Goal: Task Accomplishment & Management: Use online tool/utility

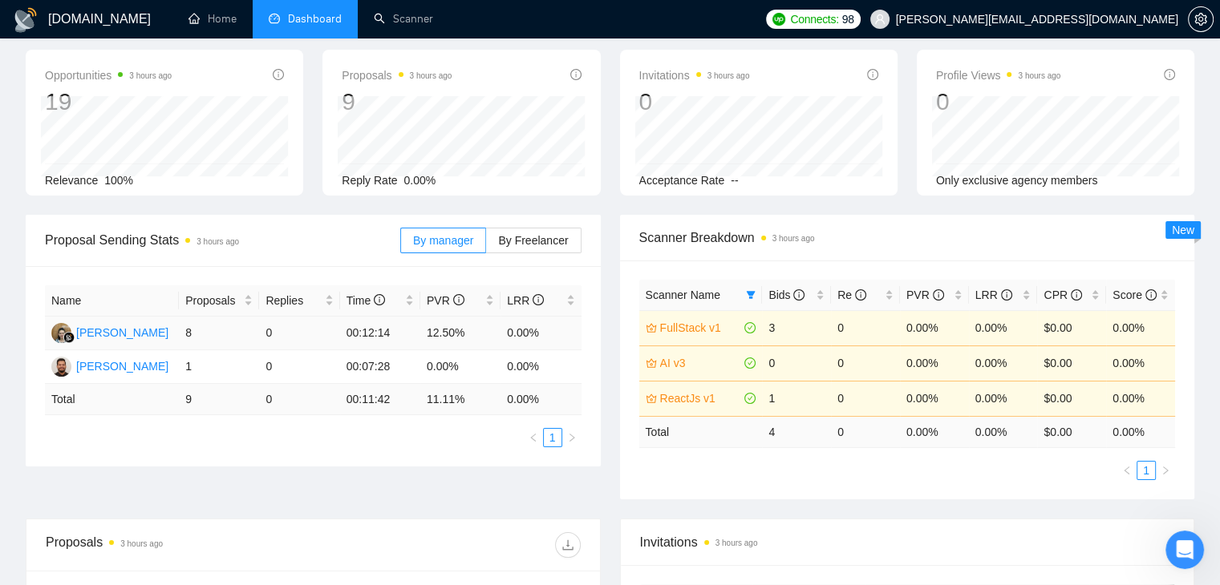
scroll to position [160, 0]
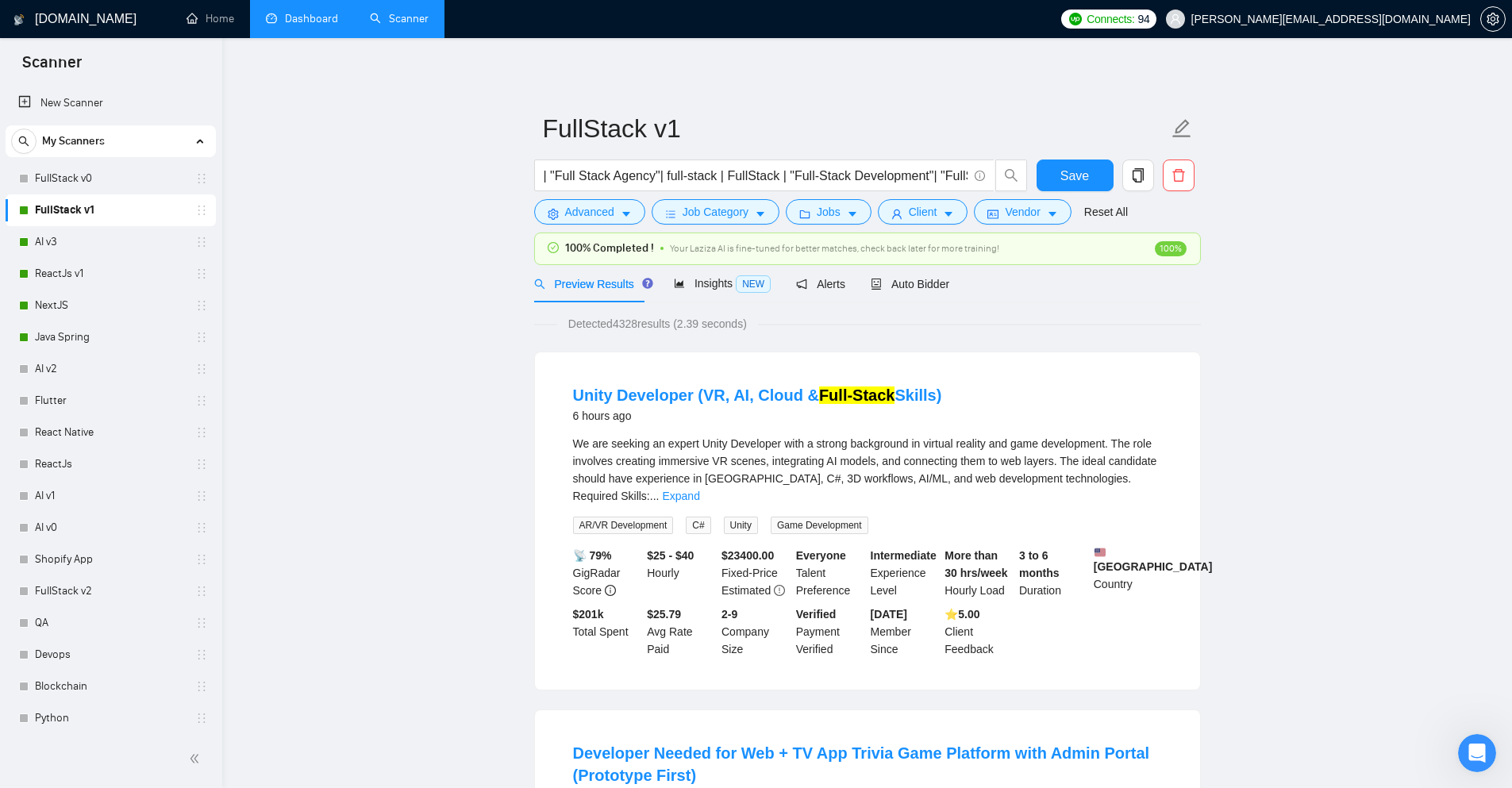
click at [291, 26] on link "Dashboard" at bounding box center [302, 19] width 72 height 14
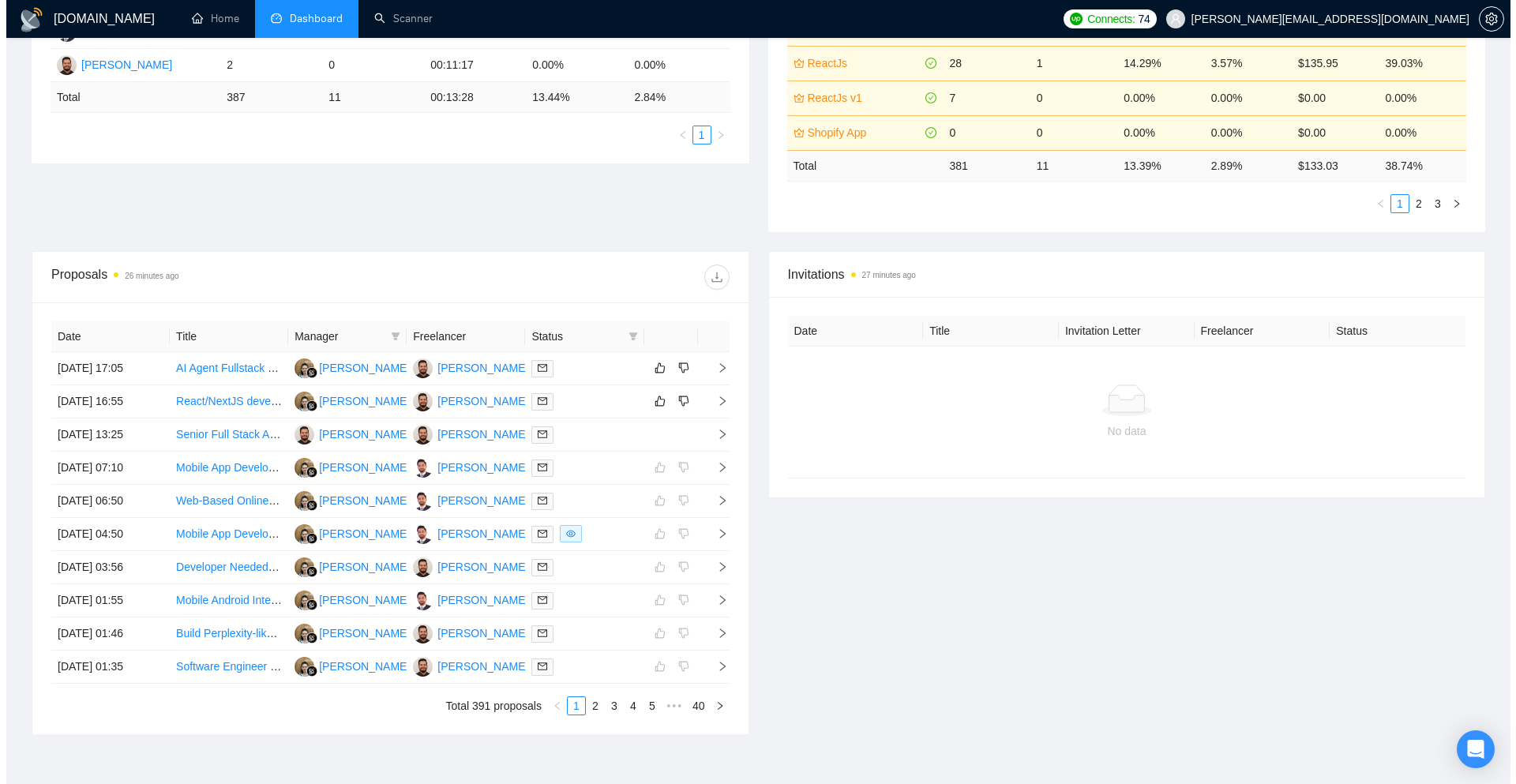
scroll to position [488, 0]
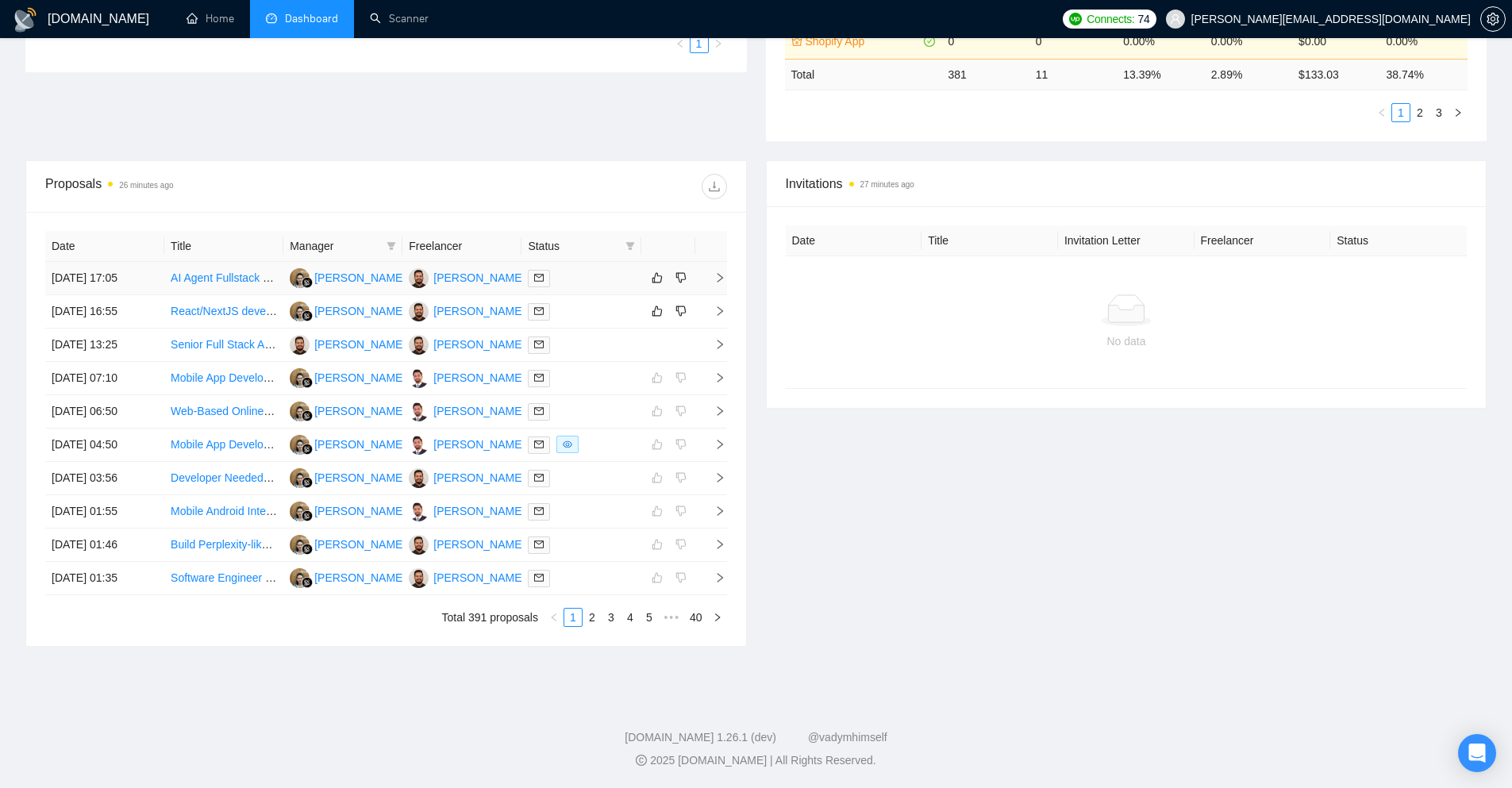
click at [719, 286] on td at bounding box center [711, 279] width 32 height 34
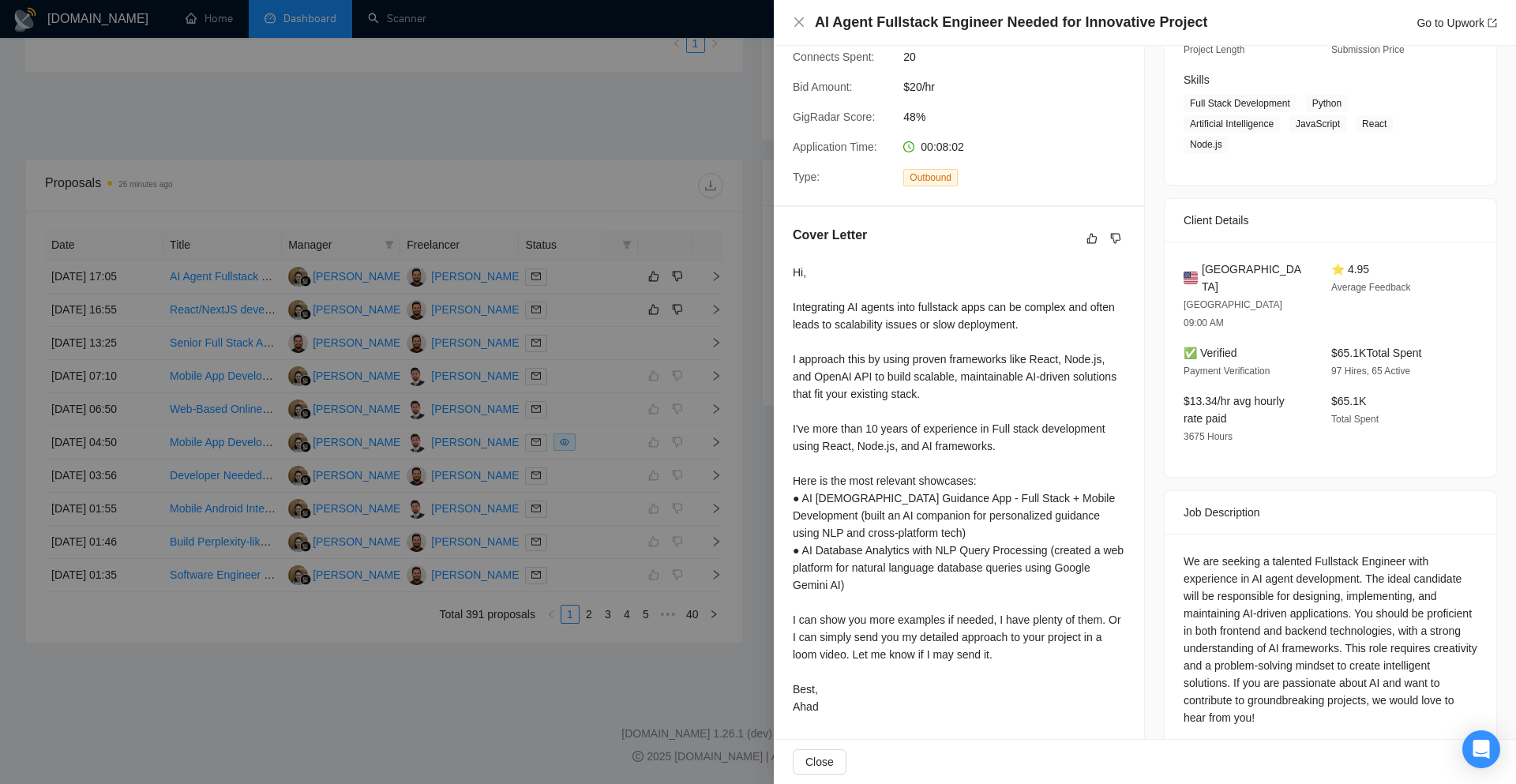
scroll to position [236, 0]
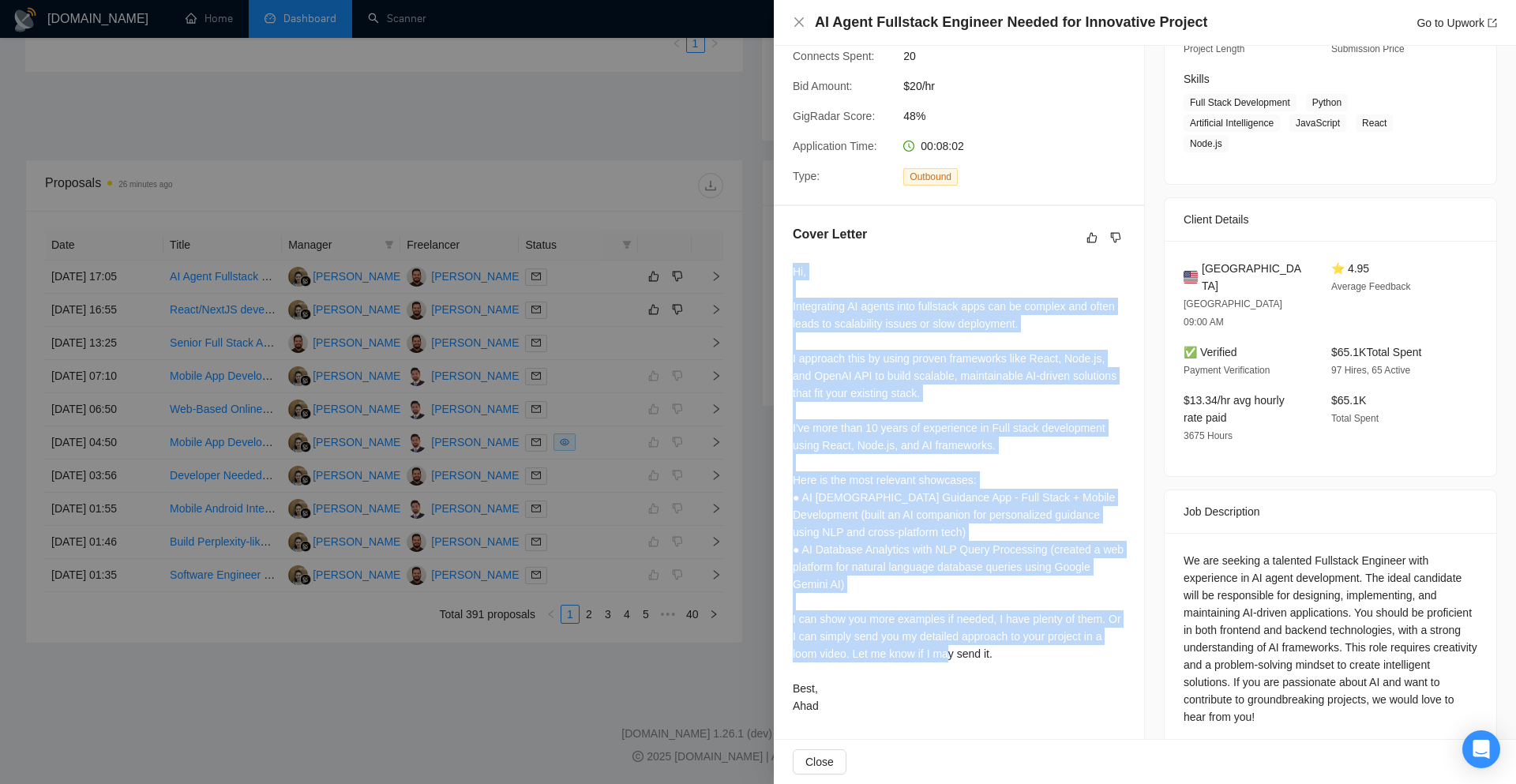
drag, startPoint x: 795, startPoint y: 272, endPoint x: 1000, endPoint y: 646, distance: 426.5
click at [1000, 646] on div "Hi, Integrating AI agents into fullstack apps can be complex and often leads to…" at bounding box center [959, 489] width 333 height 452
click at [871, 419] on div "Hi, Integrating AI agents into fullstack apps can be complex and often leads to…" at bounding box center [959, 489] width 333 height 452
drag, startPoint x: 783, startPoint y: 305, endPoint x: 1036, endPoint y: 712, distance: 479.2
click at [1036, 712] on div "Cover Letter Hi, Integrating AI agents into fullstack apps can be complex and o…" at bounding box center [959, 473] width 370 height 534
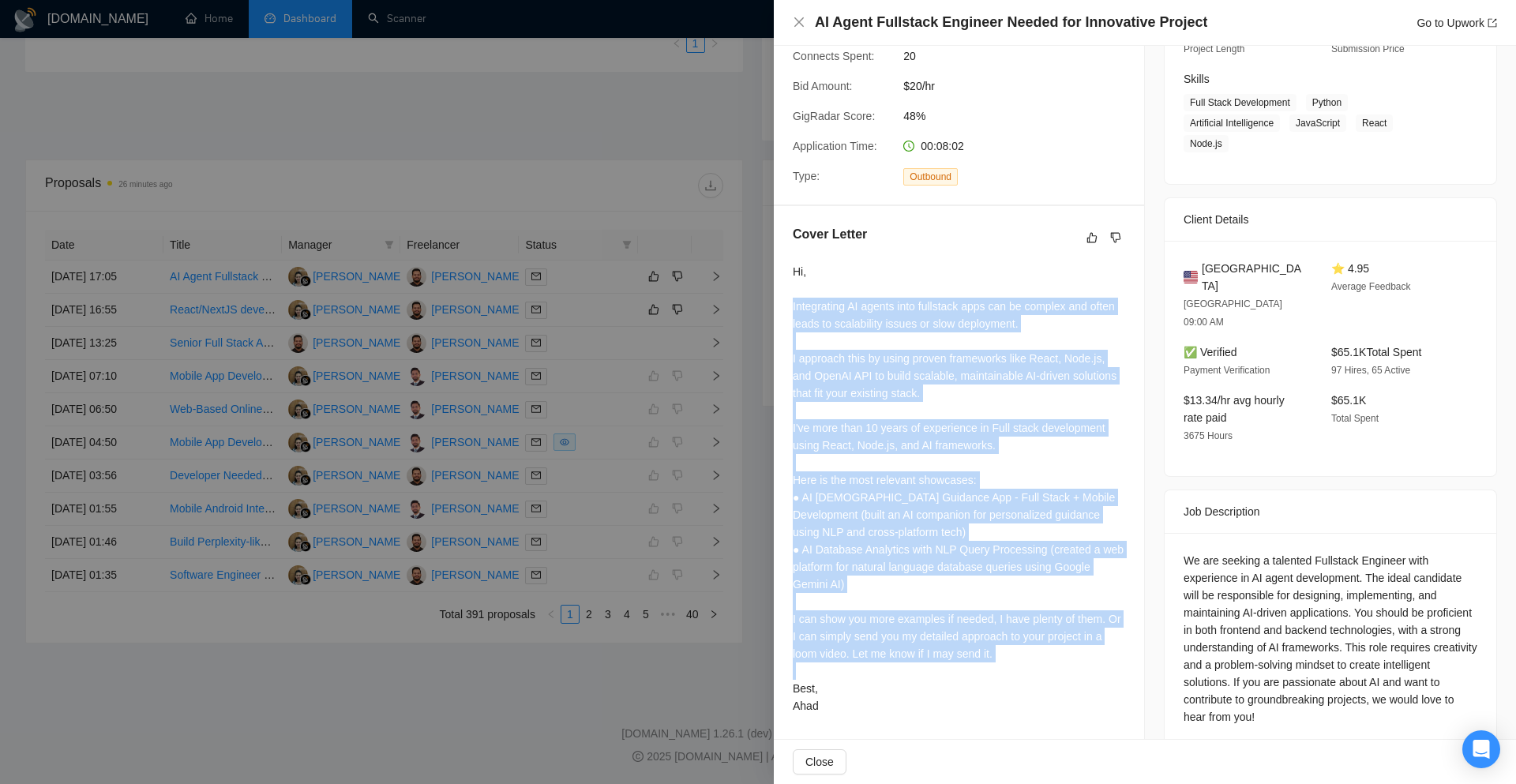
click at [1036, 712] on div "Hi, Integrating AI agents into fullstack apps can be complex and often leads to…" at bounding box center [959, 489] width 333 height 452
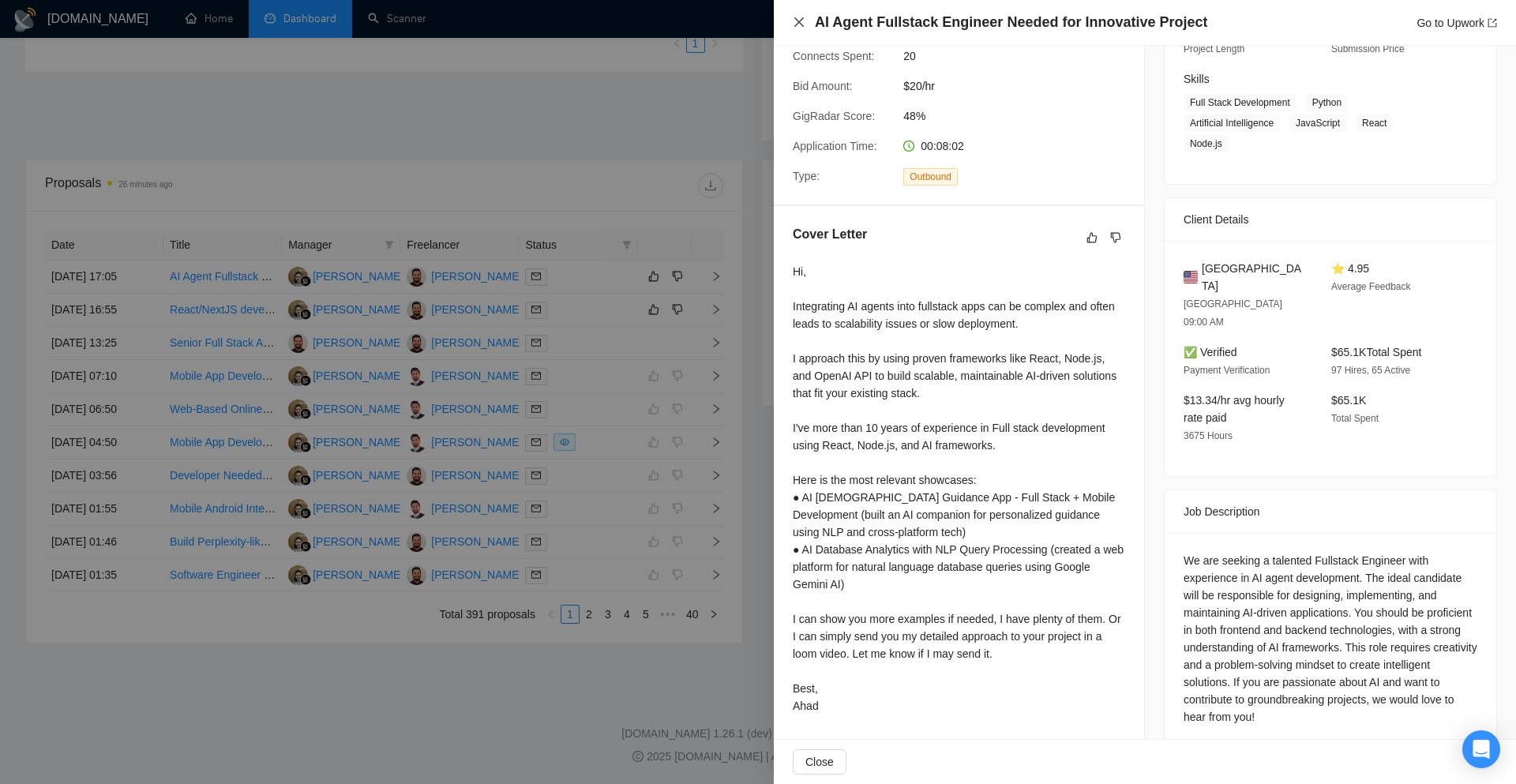
click at [797, 18] on icon "close" at bounding box center [799, 22] width 13 height 13
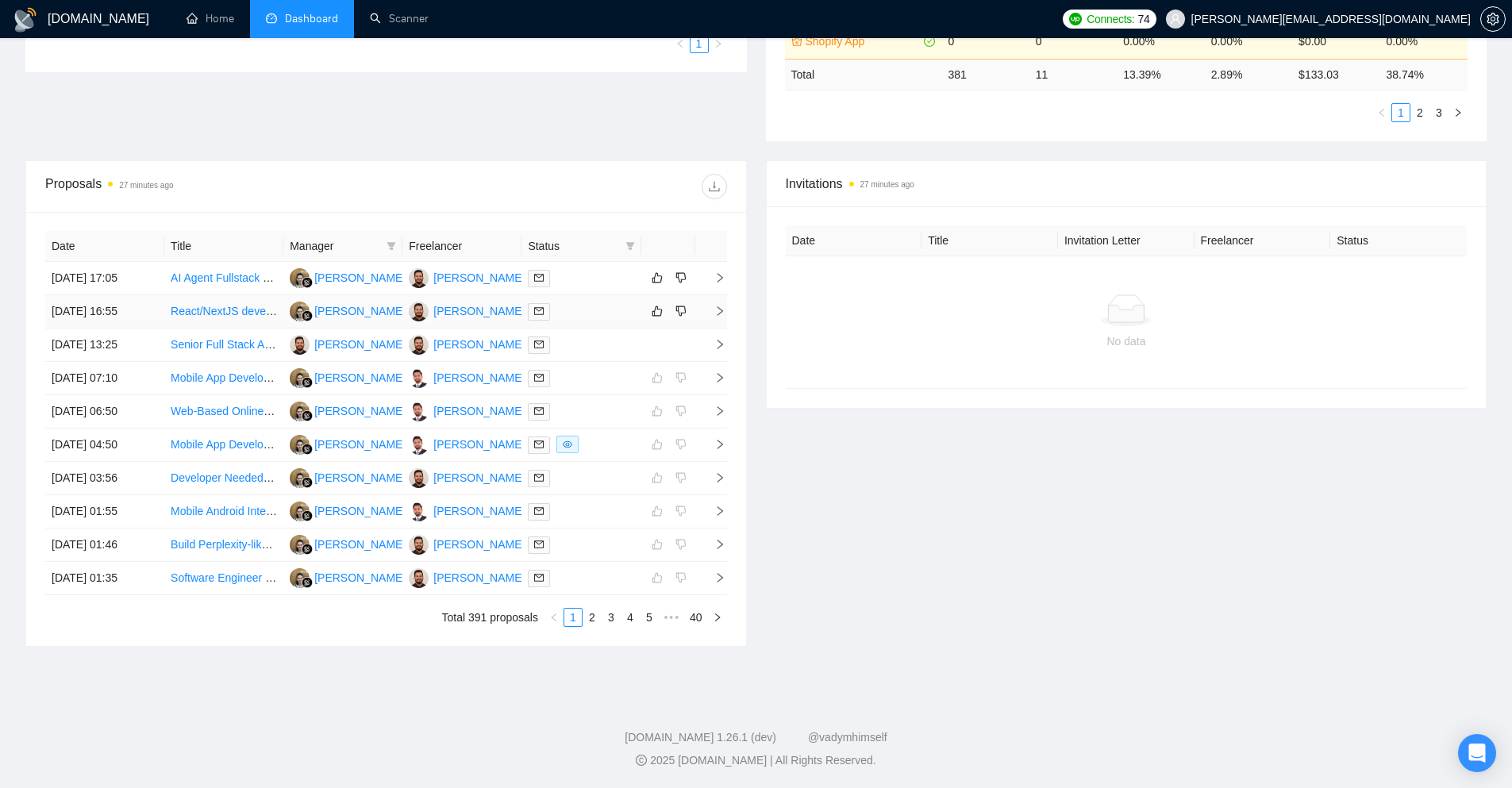
click at [715, 310] on icon "right" at bounding box center [720, 311] width 11 height 11
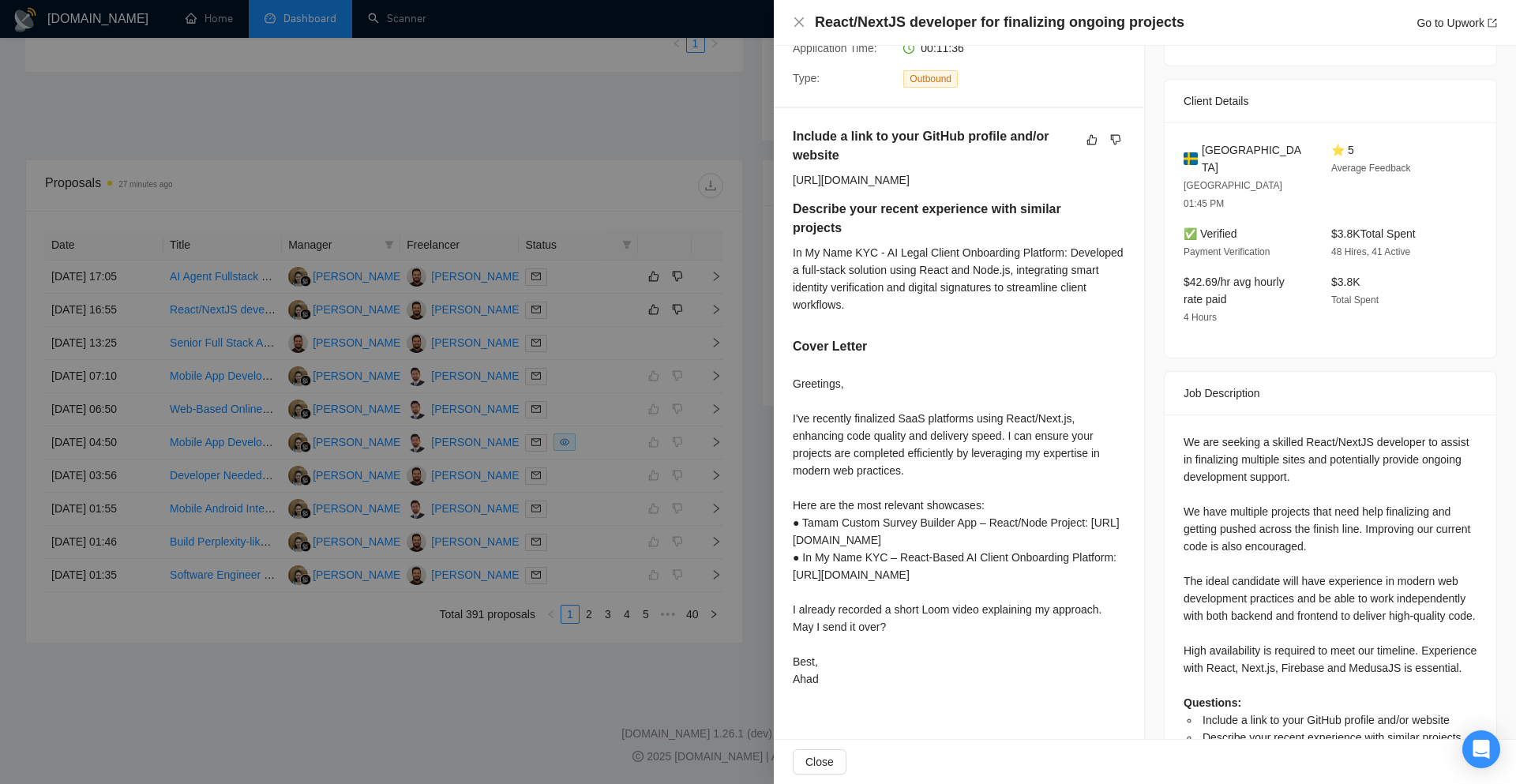
scroll to position [306, 0]
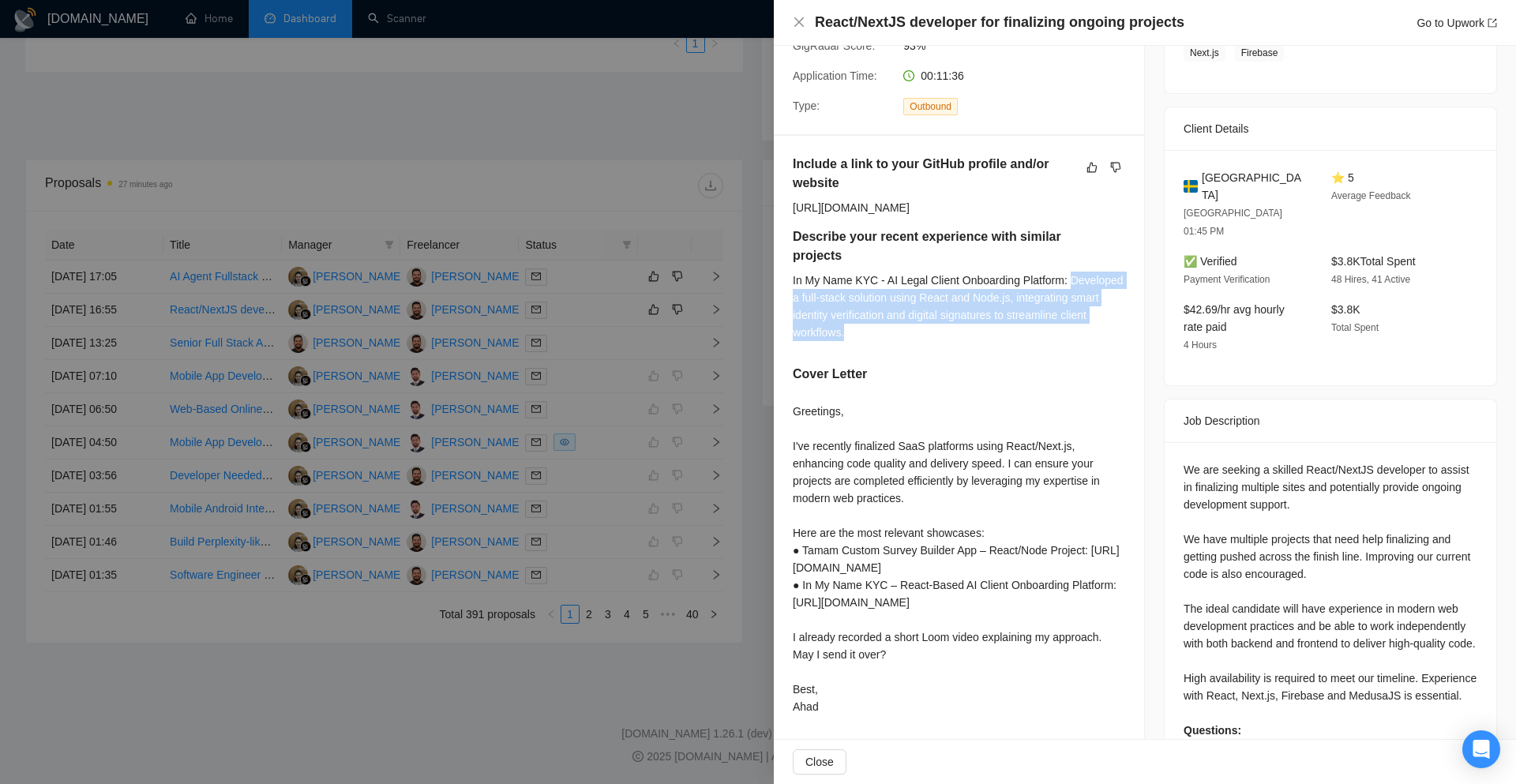
drag, startPoint x: 945, startPoint y: 353, endPoint x: 783, endPoint y: 307, distance: 168.4
click at [785, 308] on div "Include a link to your GitHub profile and/or website https://github.com/AbdulAh…" at bounding box center [959, 438] width 370 height 605
click at [772, 262] on div at bounding box center [758, 392] width 1516 height 784
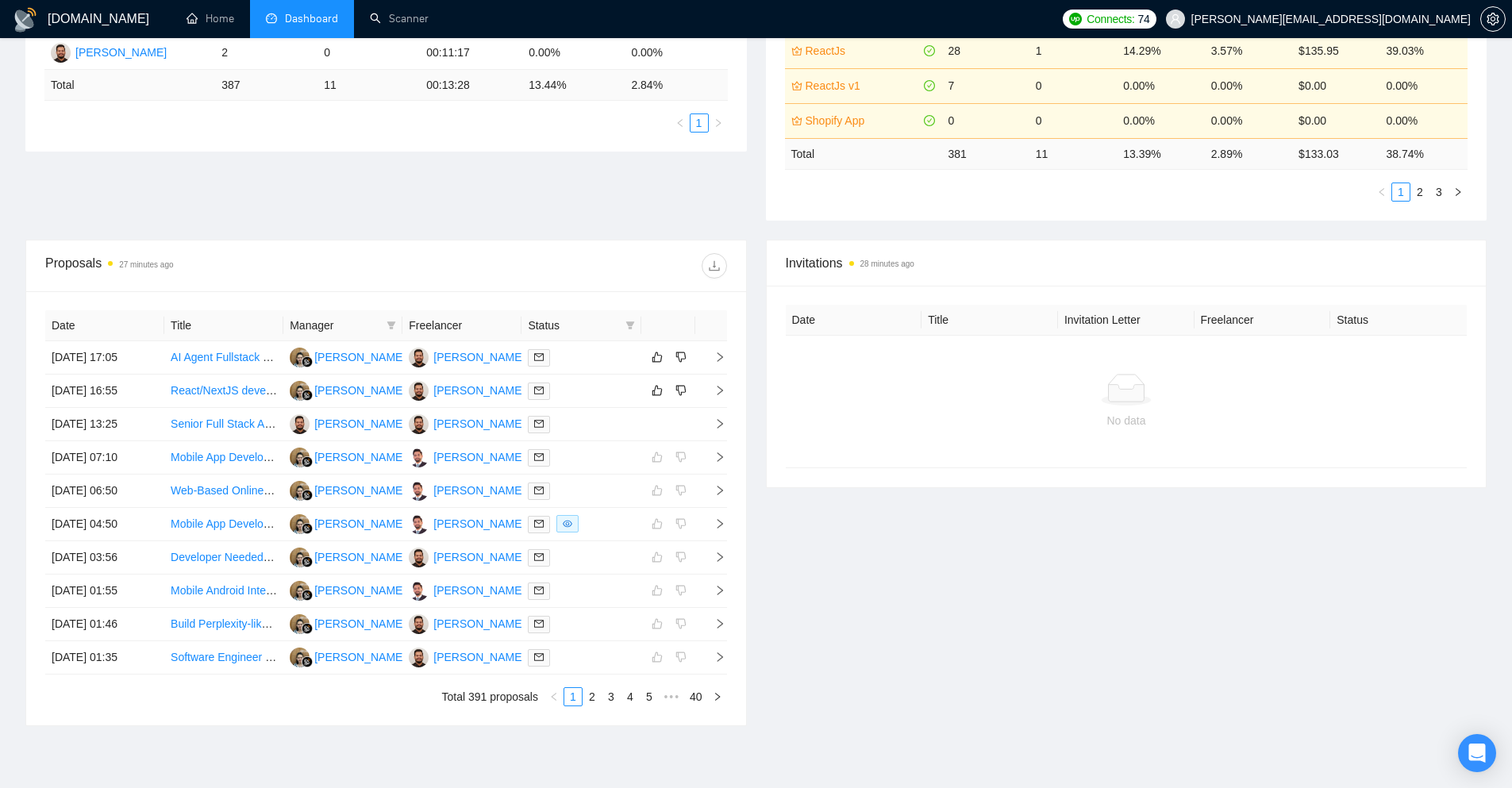
scroll to position [172, 0]
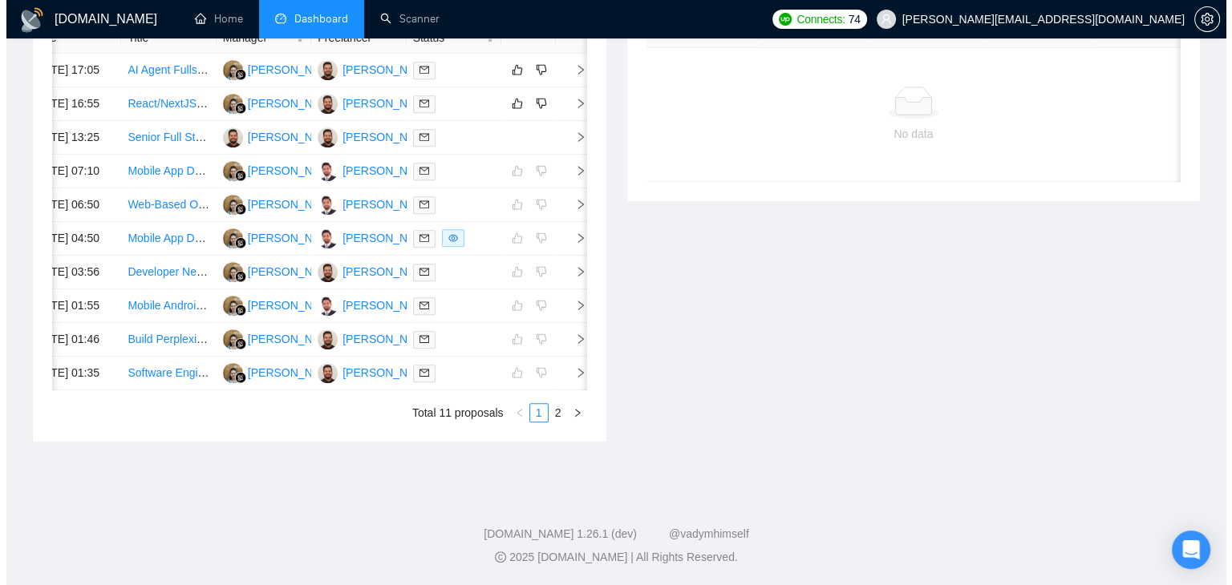
scroll to position [626, 0]
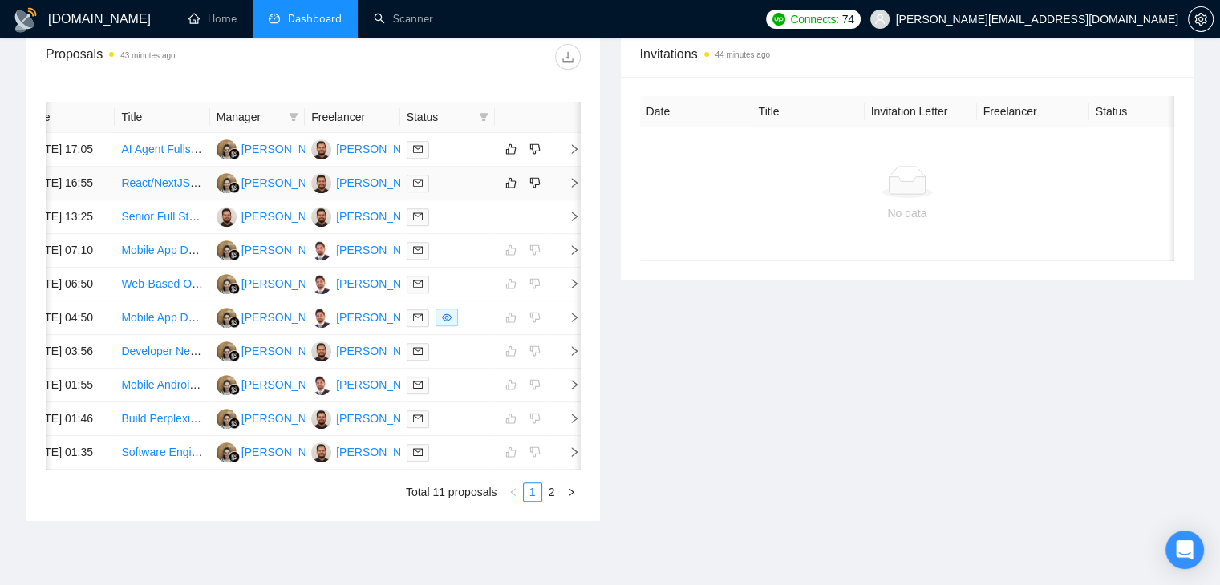
click at [566, 188] on span "right" at bounding box center [568, 182] width 24 height 11
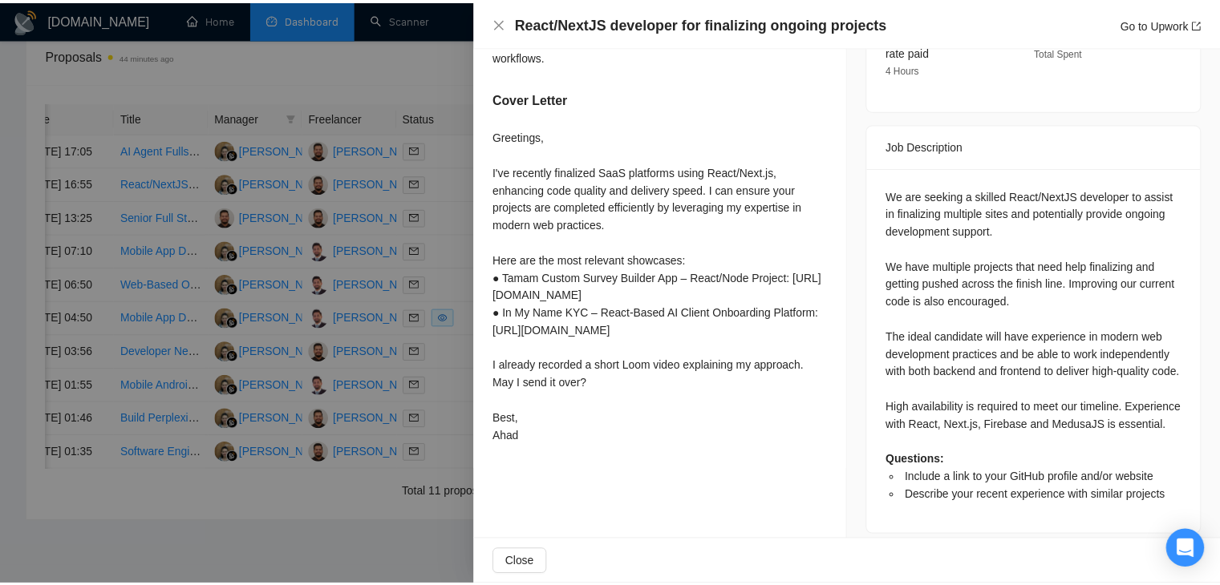
scroll to position [608, 0]
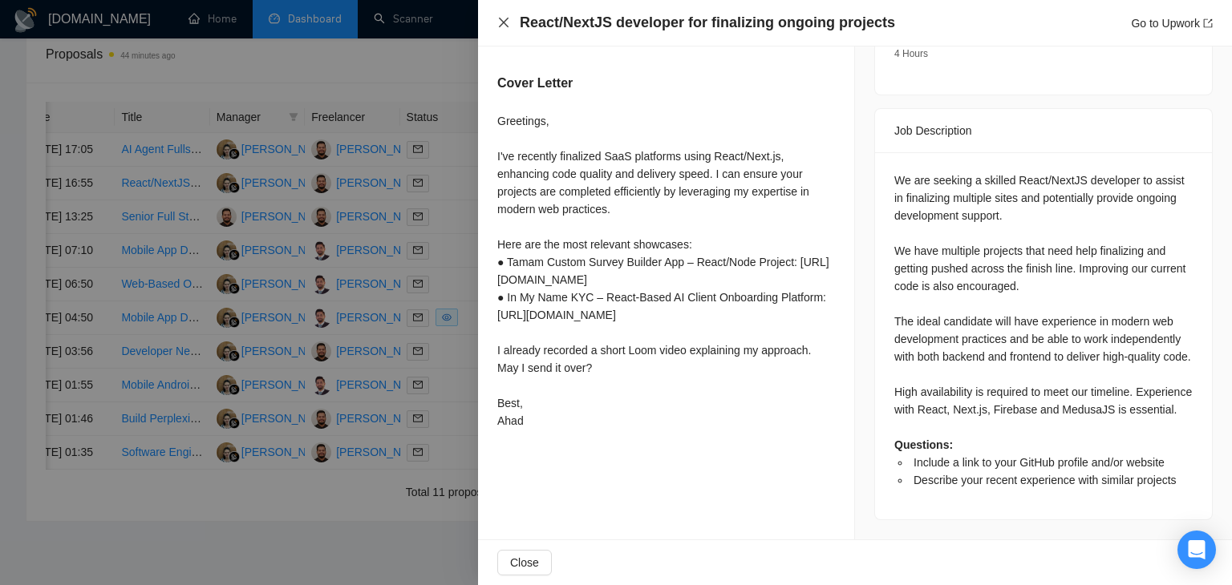
click at [500, 26] on icon "close" at bounding box center [504, 23] width 10 height 10
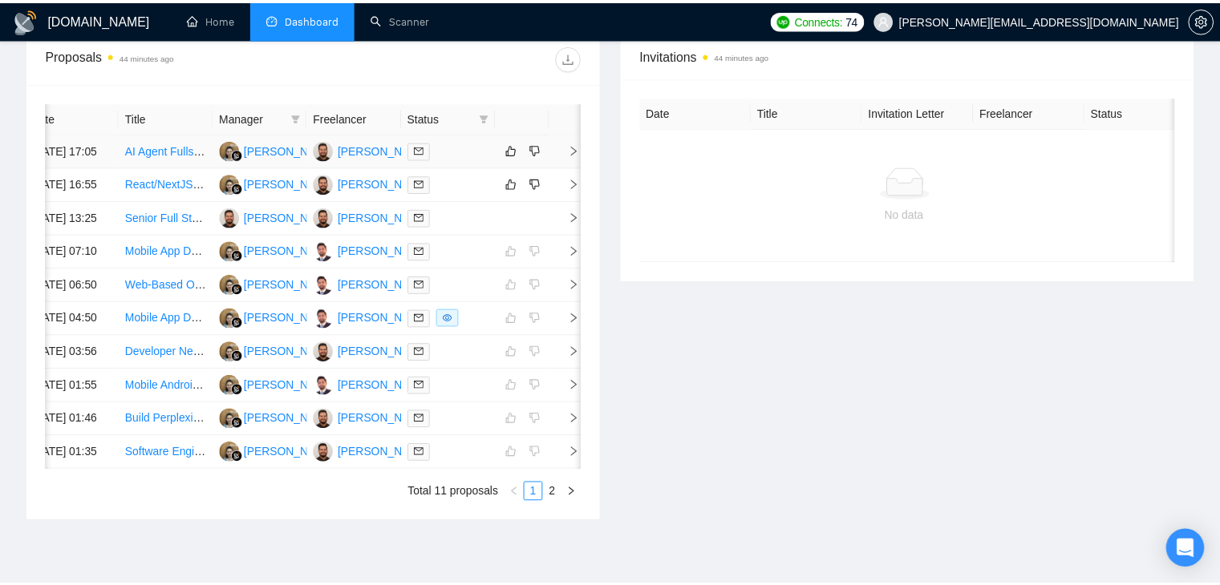
scroll to position [0, 20]
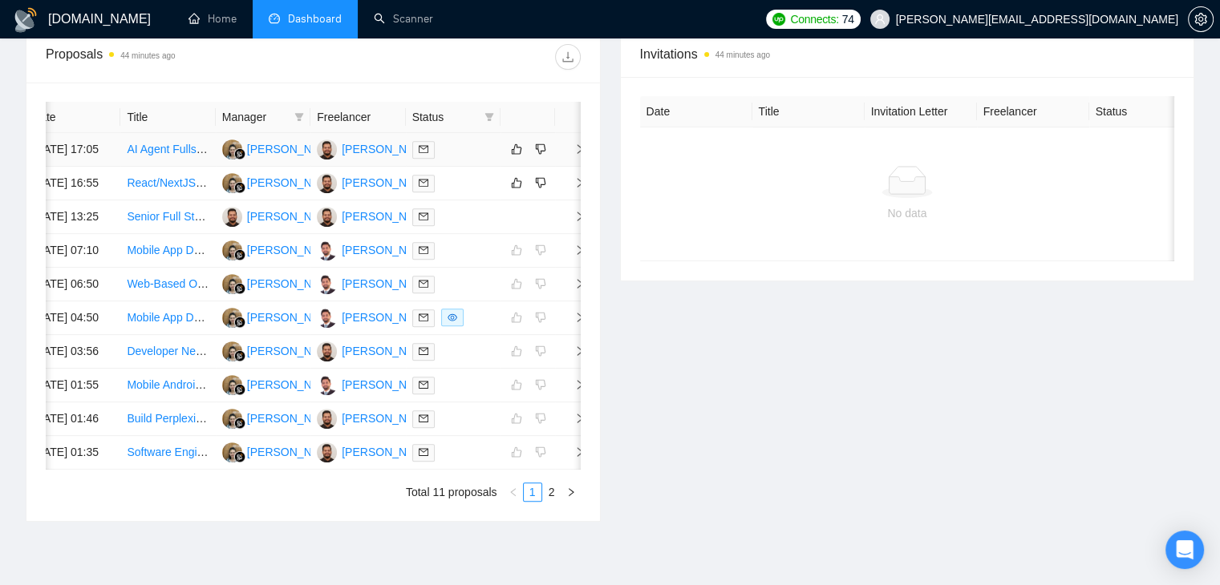
click at [572, 155] on span "right" at bounding box center [573, 149] width 24 height 11
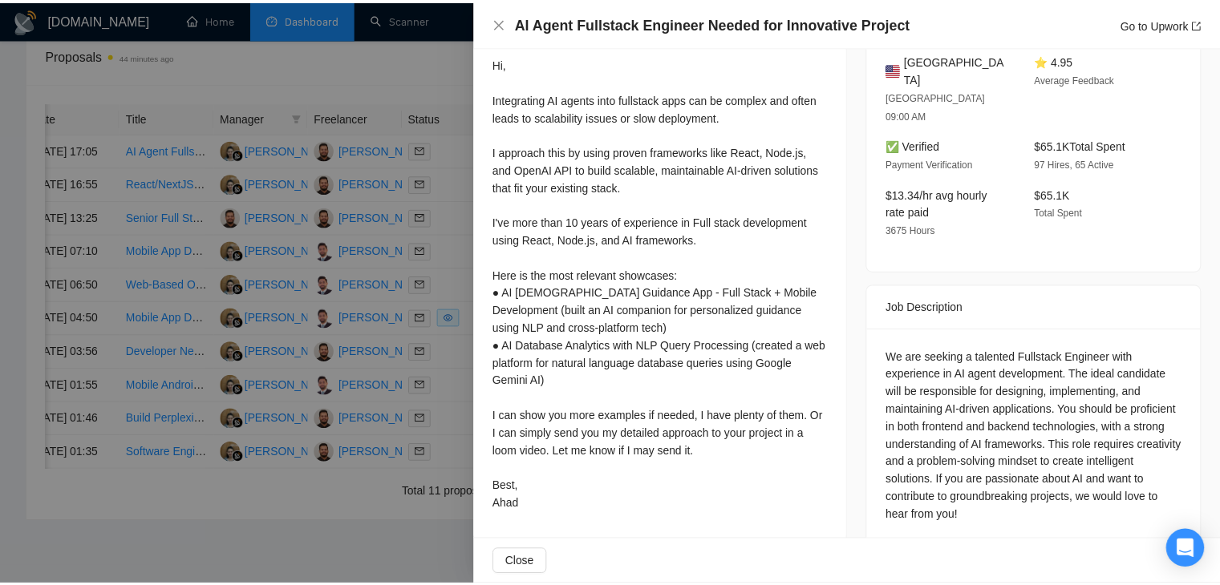
scroll to position [131, 0]
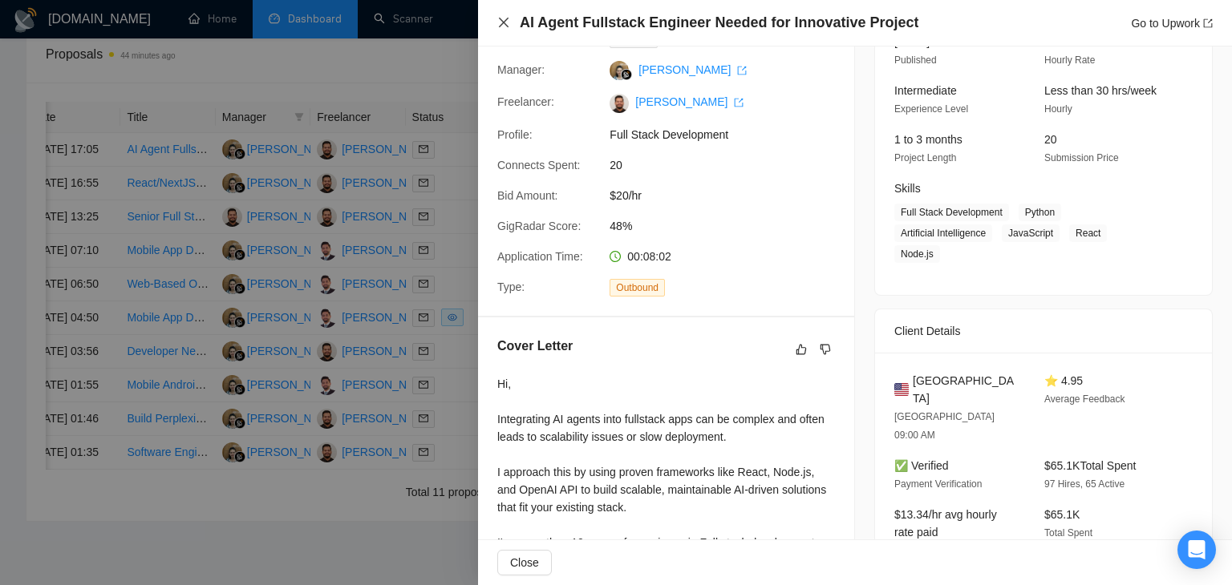
click at [504, 26] on icon "close" at bounding box center [503, 22] width 13 height 13
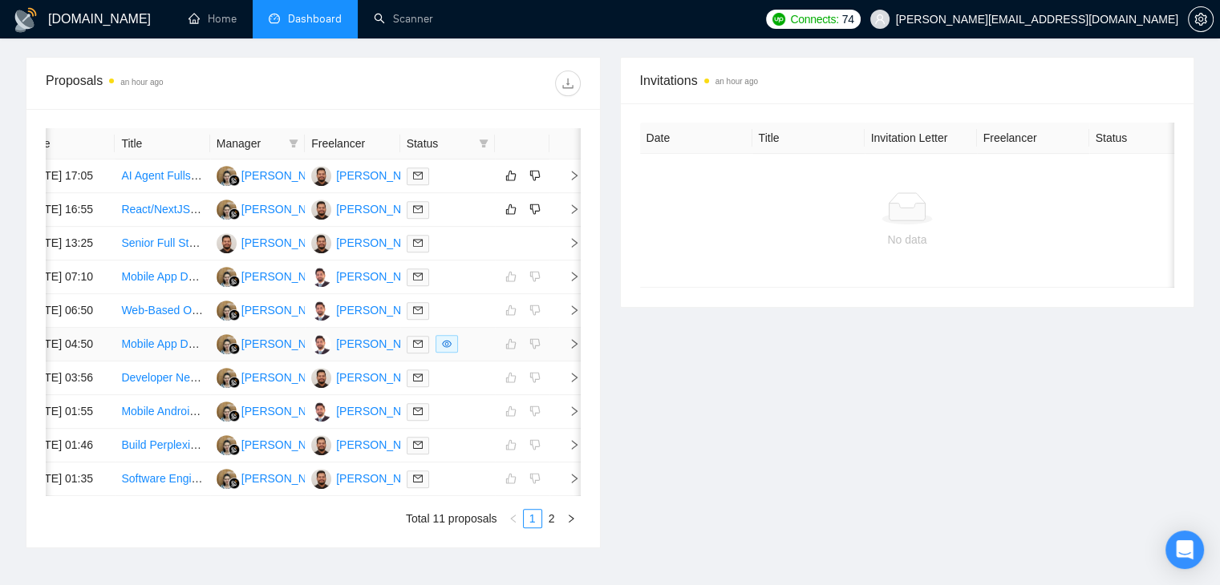
scroll to position [626, 0]
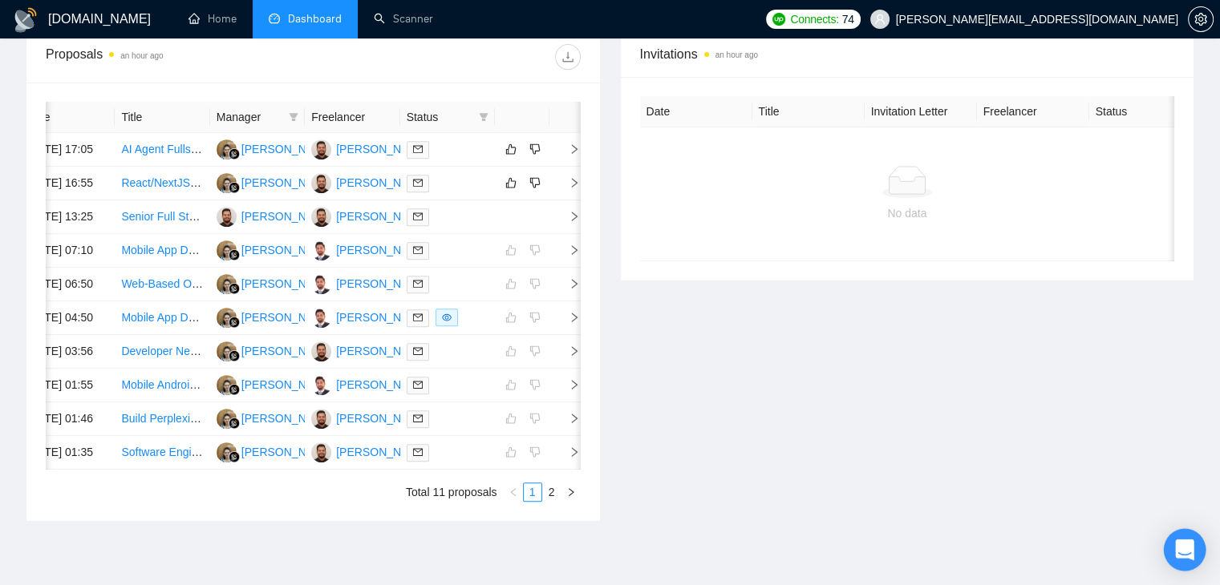
click at [1189, 546] on icon "Open Intercom Messenger" at bounding box center [1184, 550] width 18 height 21
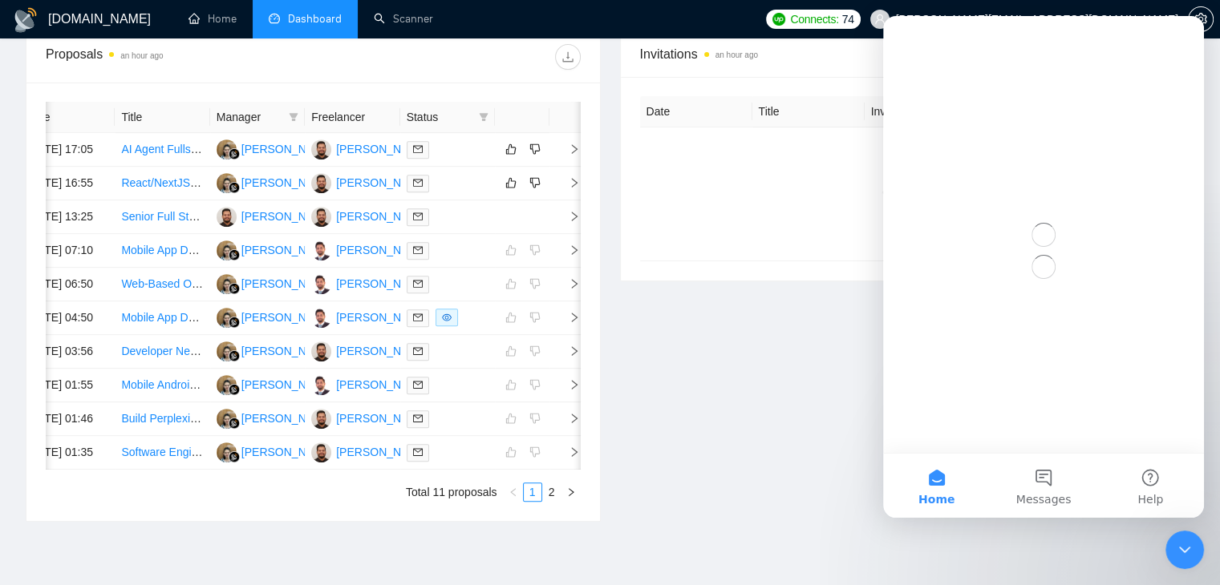
scroll to position [0, 0]
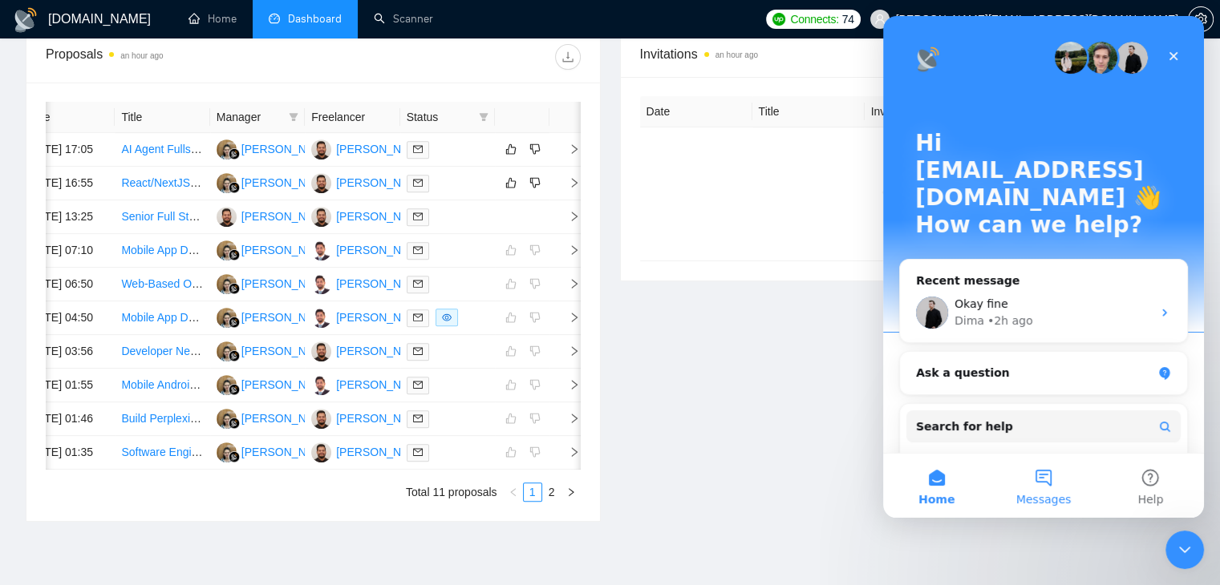
click at [1046, 472] on button "Messages" at bounding box center [1042, 486] width 107 height 64
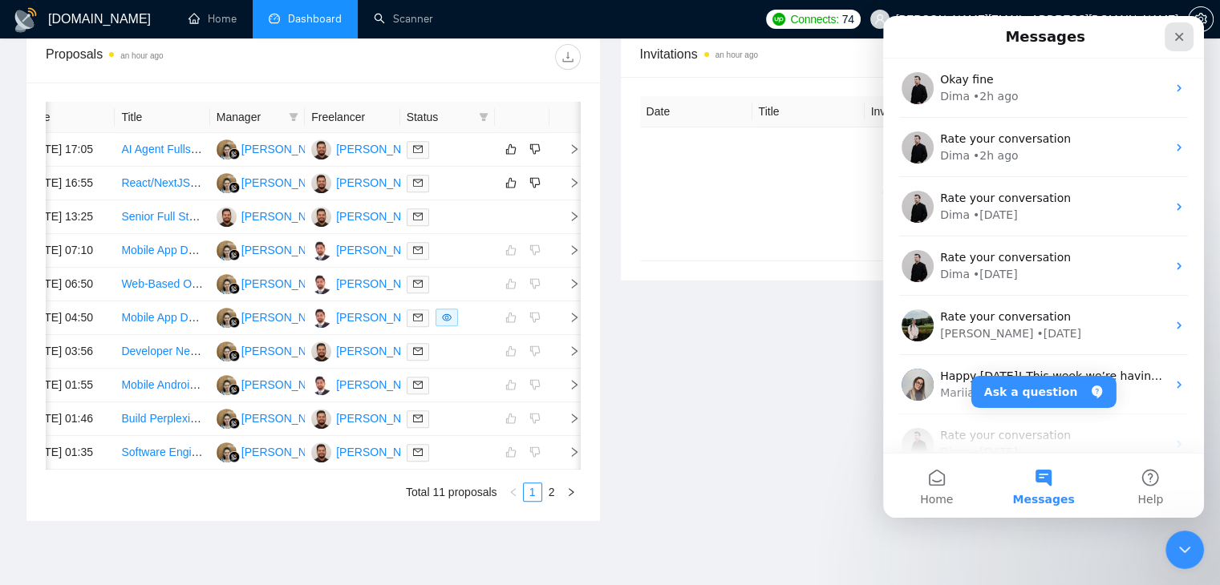
click at [1168, 40] on div "Close" at bounding box center [1178, 36] width 29 height 29
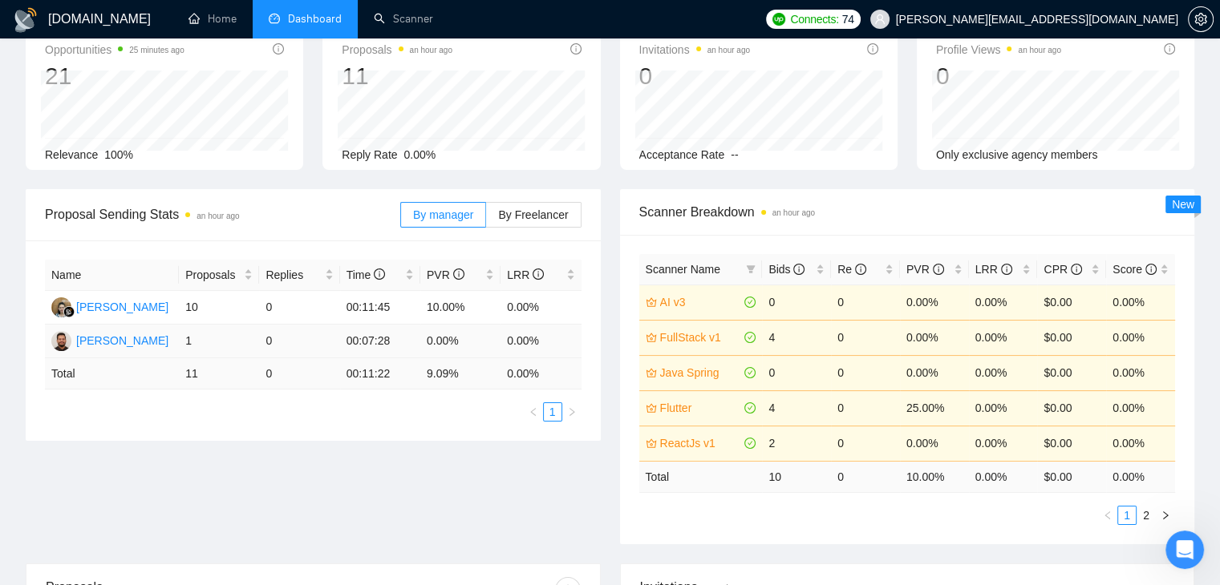
scroll to position [65, 0]
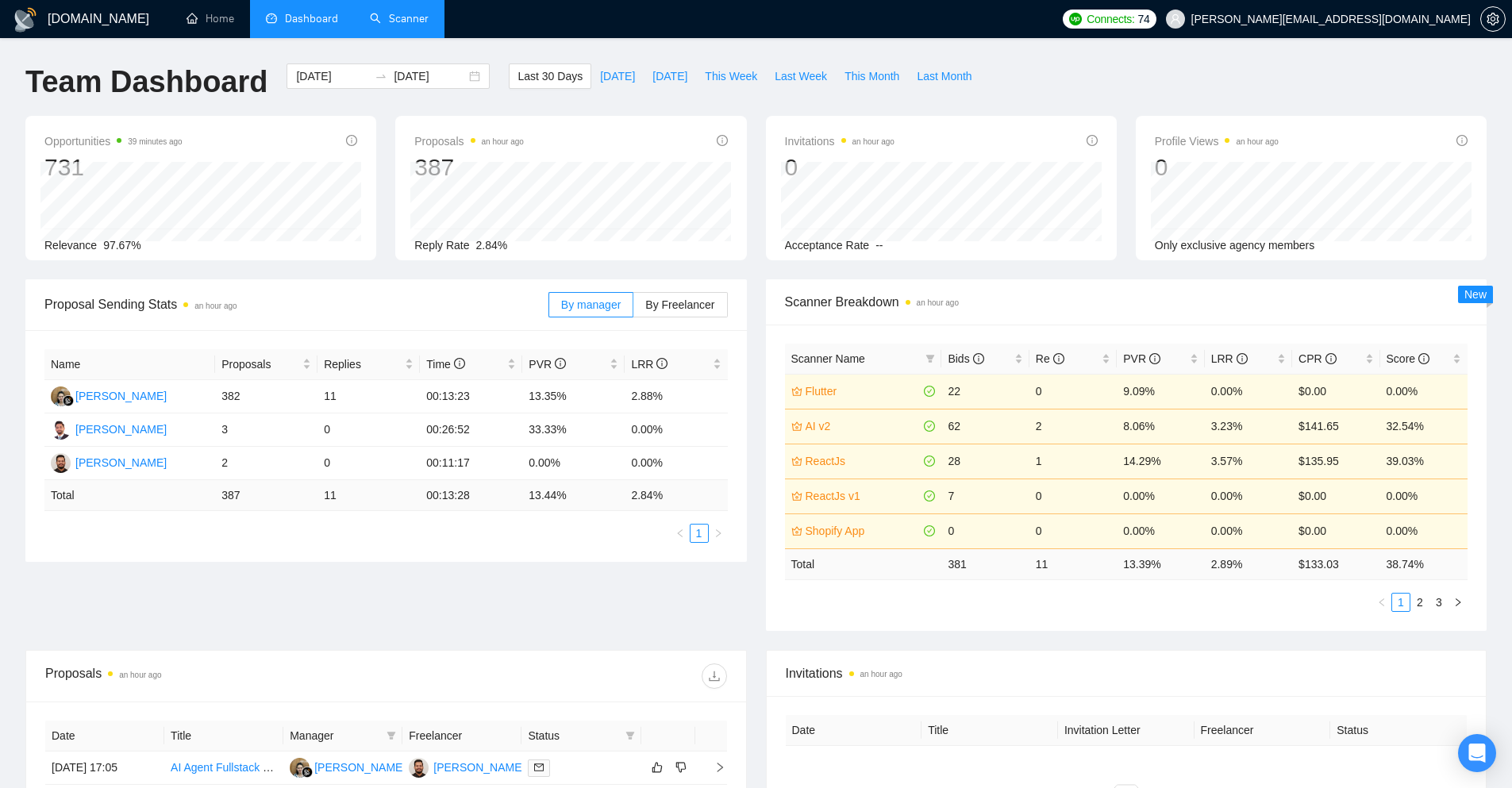
scroll to position [172, 0]
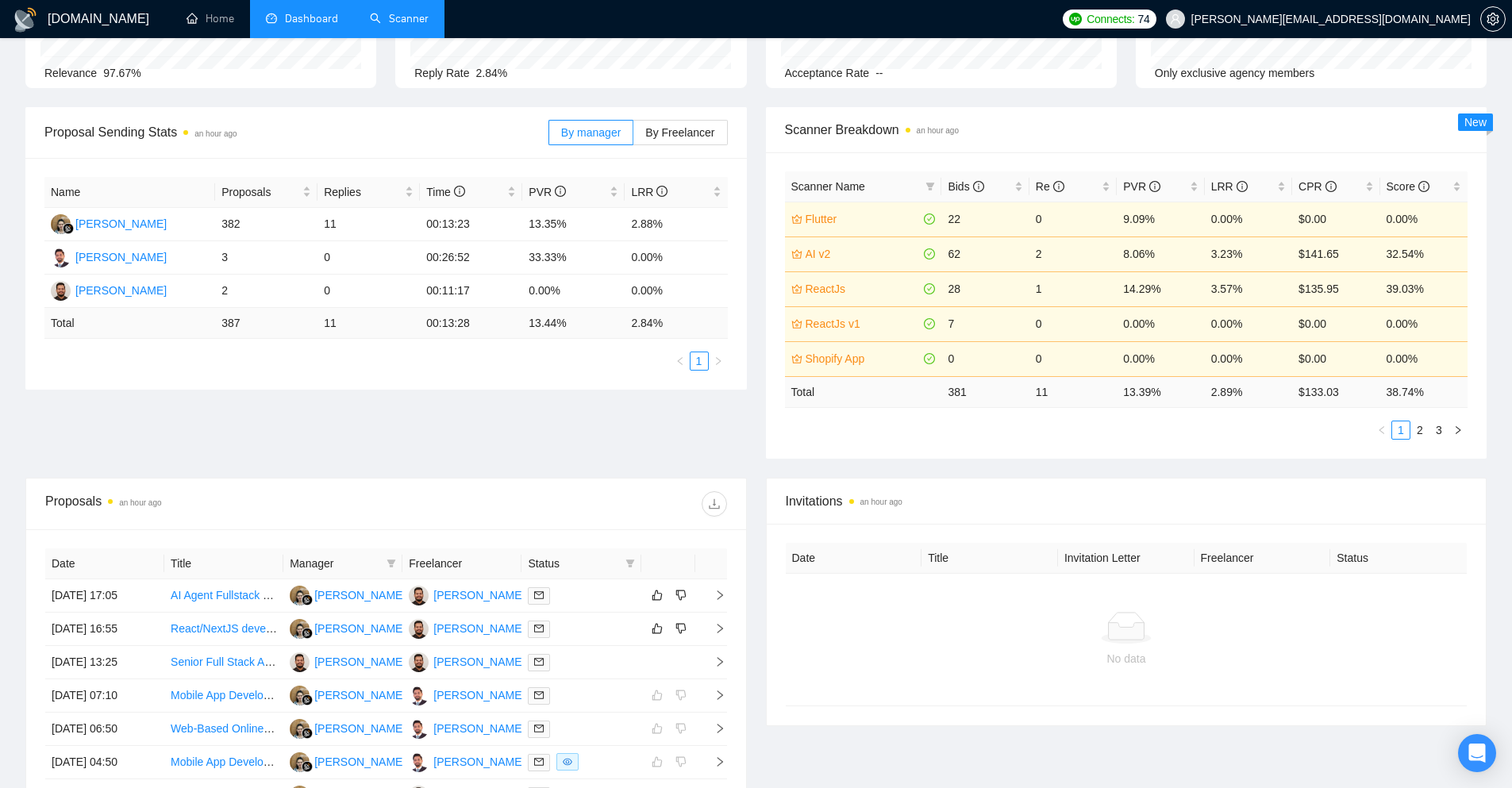
click at [418, 12] on link "Scanner" at bounding box center [399, 19] width 58 height 14
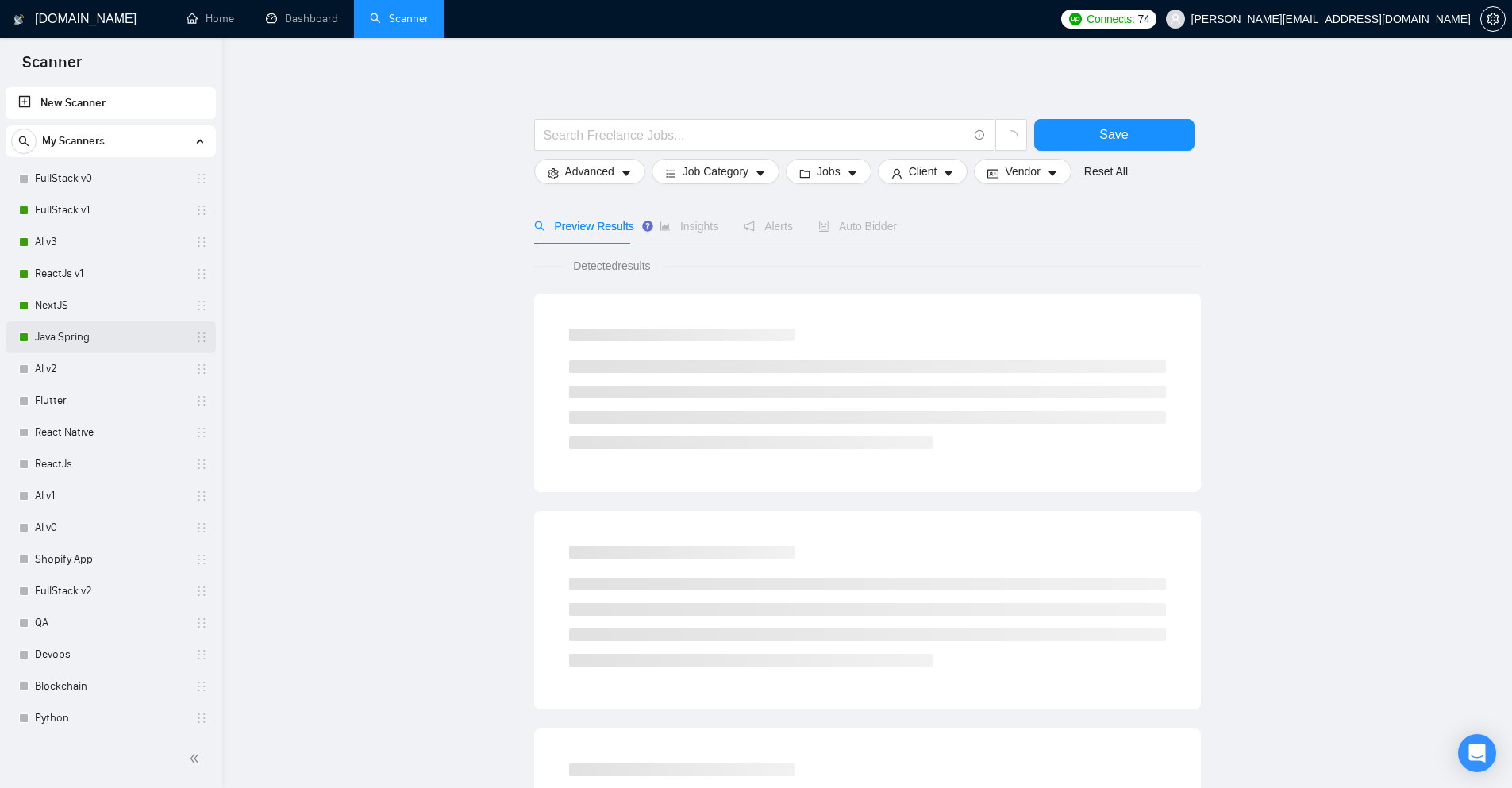
click at [70, 336] on link "Java Spring" at bounding box center [110, 338] width 151 height 32
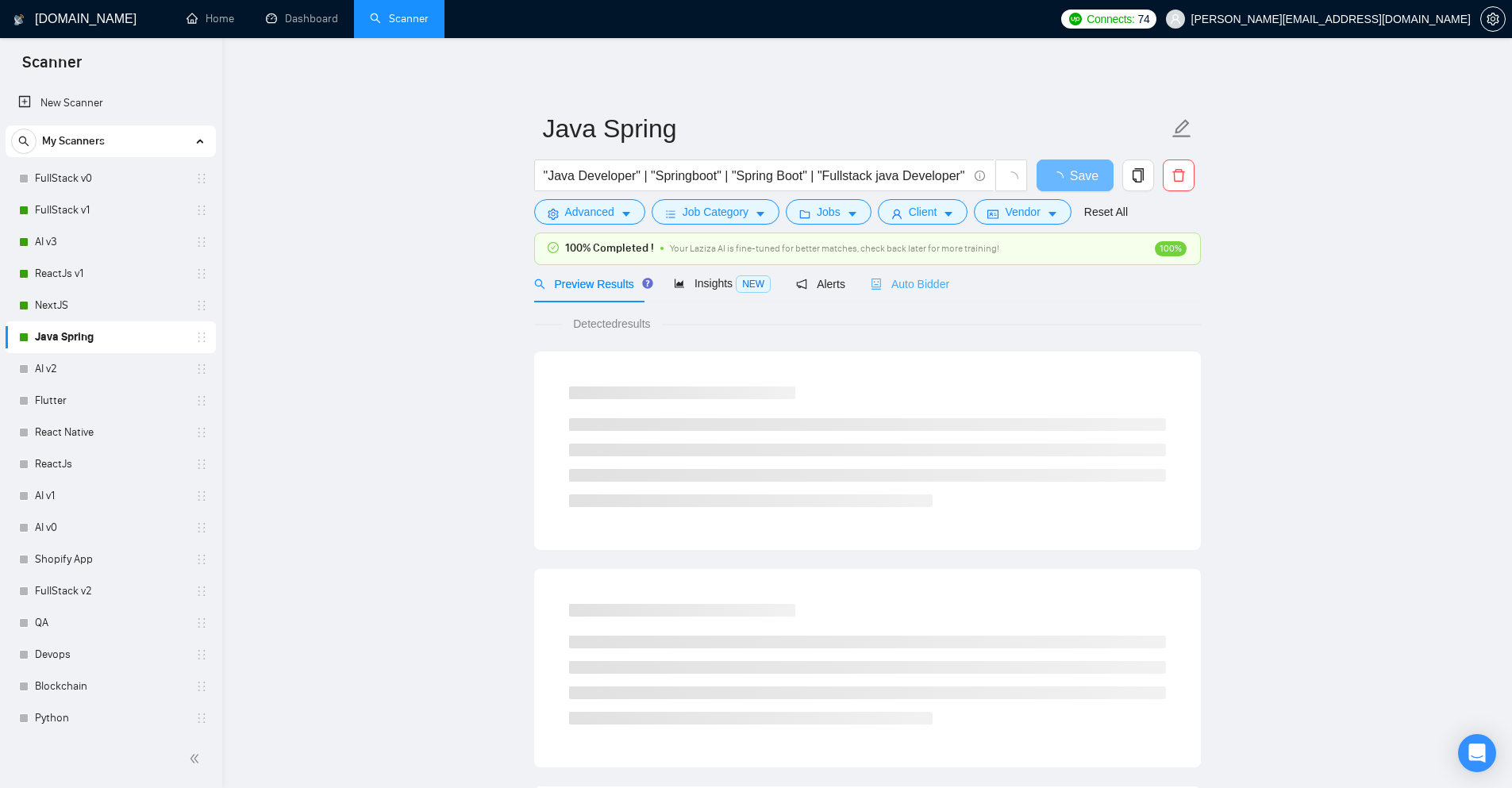
click at [873, 296] on div "Auto Bidder" at bounding box center [910, 284] width 78 height 38
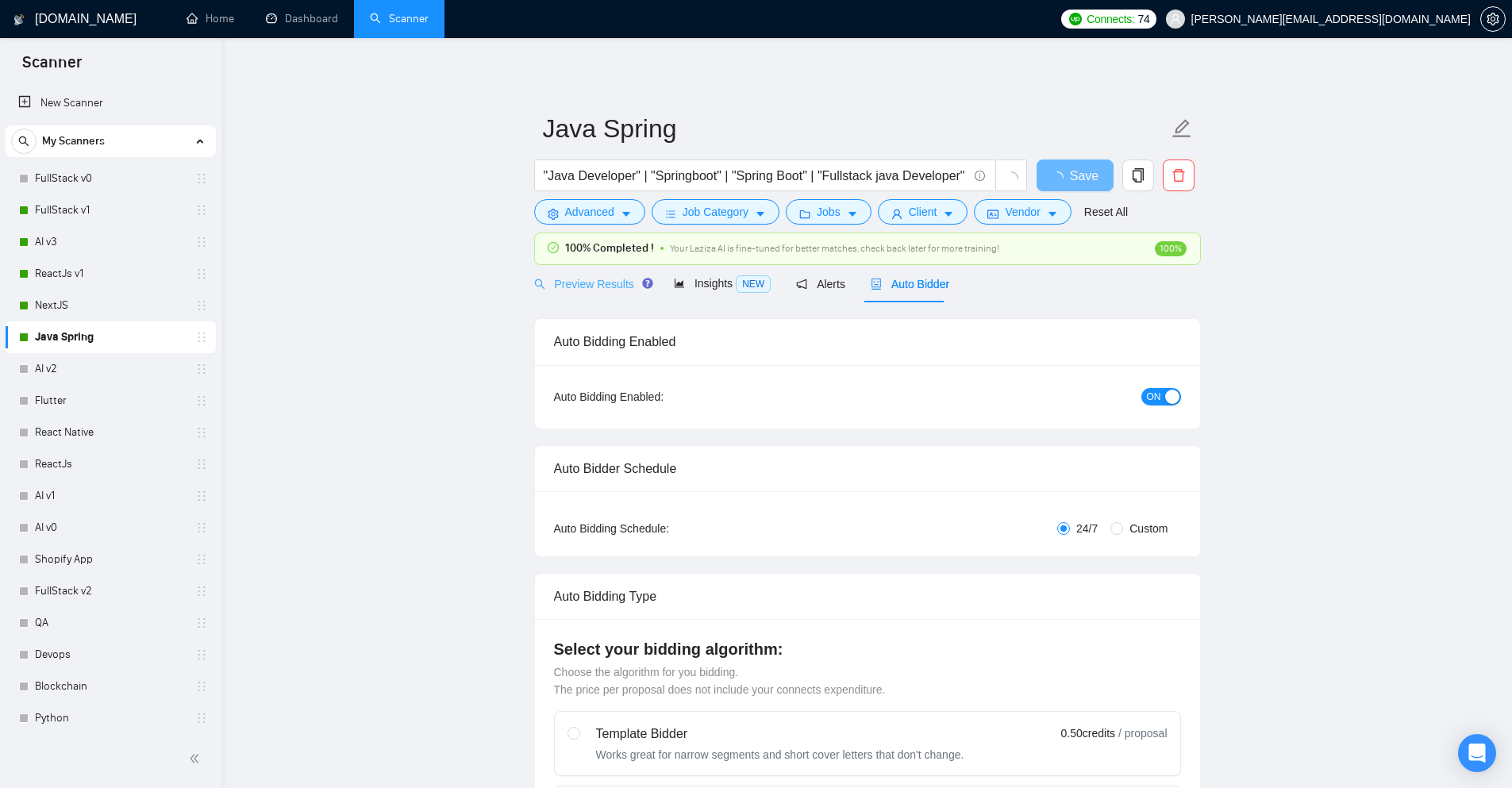
checkbox input "true"
click at [615, 215] on button "Advanced" at bounding box center [590, 212] width 111 height 26
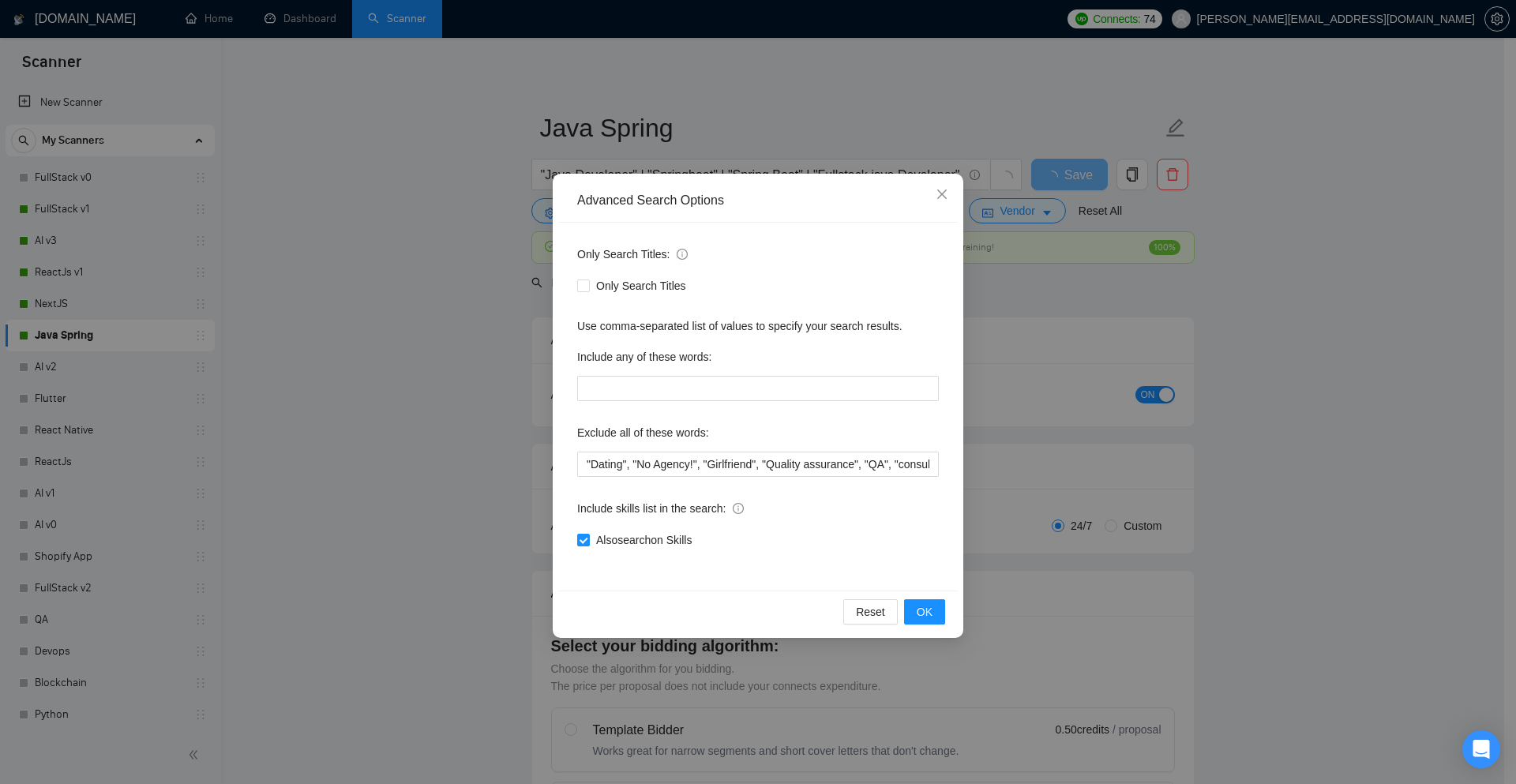
click at [472, 397] on div "Advanced Search Options Only Search Titles: Only Search Titles Use comma-separa…" at bounding box center [758, 392] width 1516 height 784
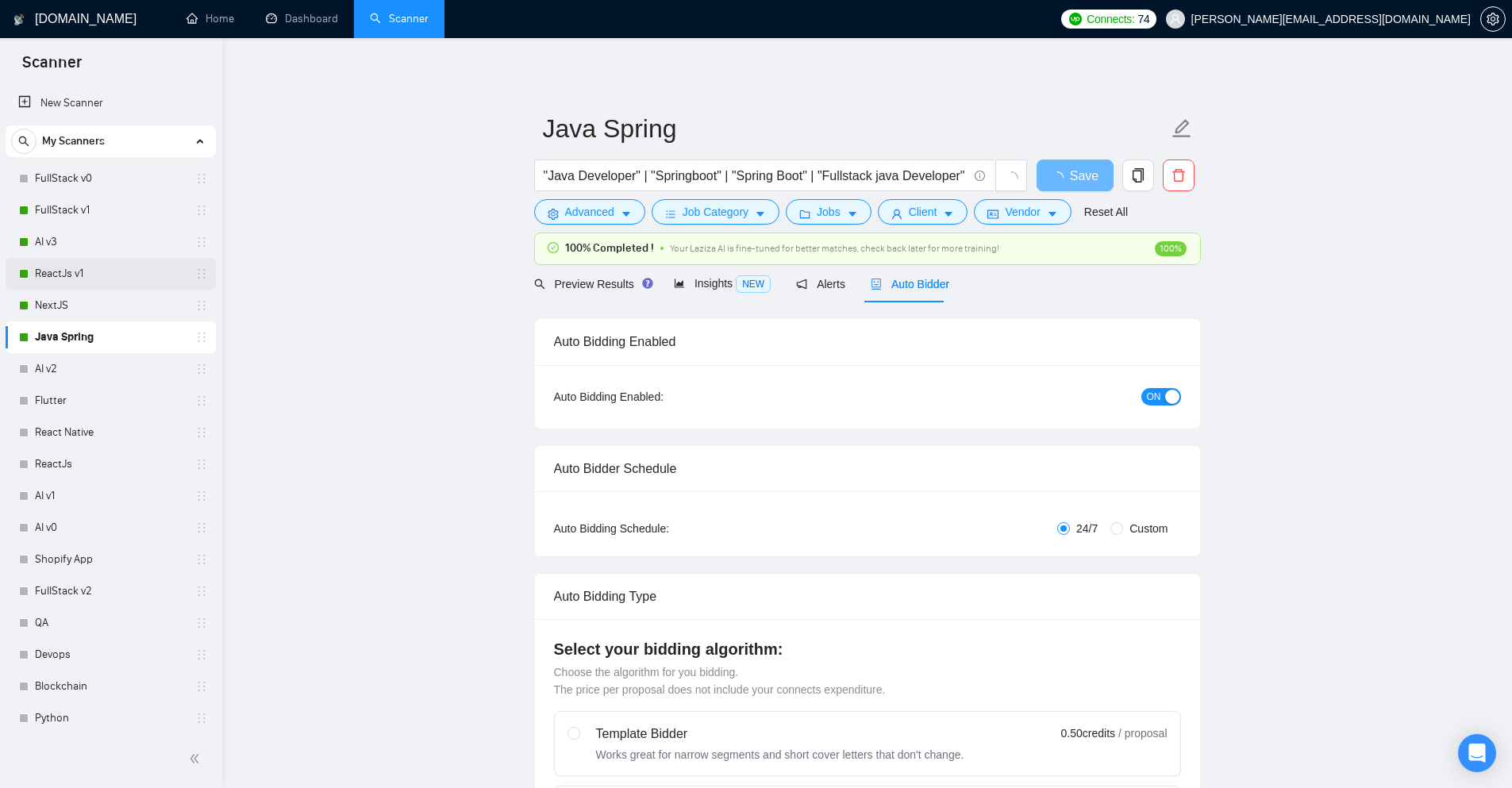
click at [40, 286] on link "ReactJs v1" at bounding box center [110, 274] width 151 height 32
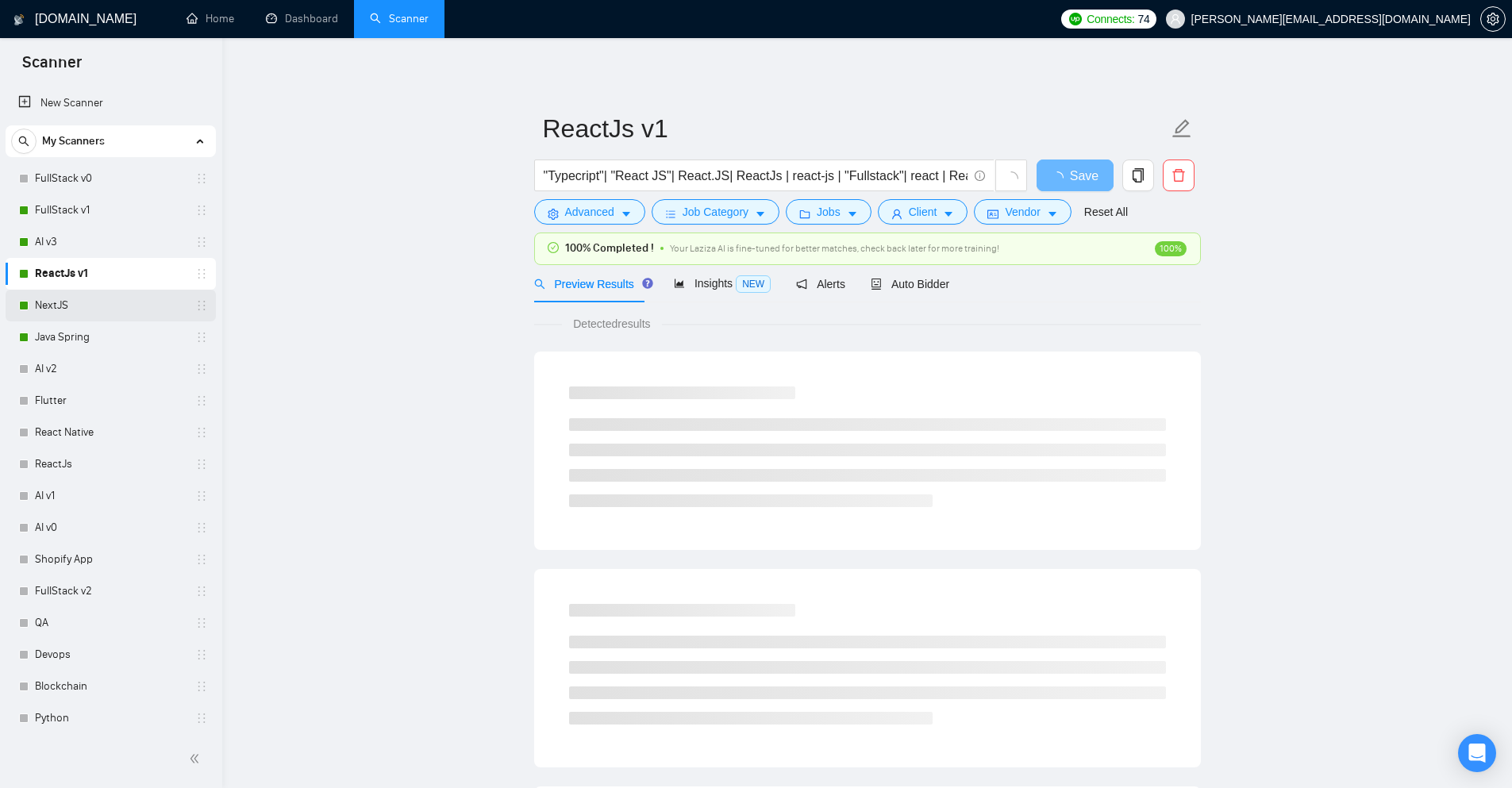
click at [63, 306] on link "NextJS" at bounding box center [110, 306] width 151 height 32
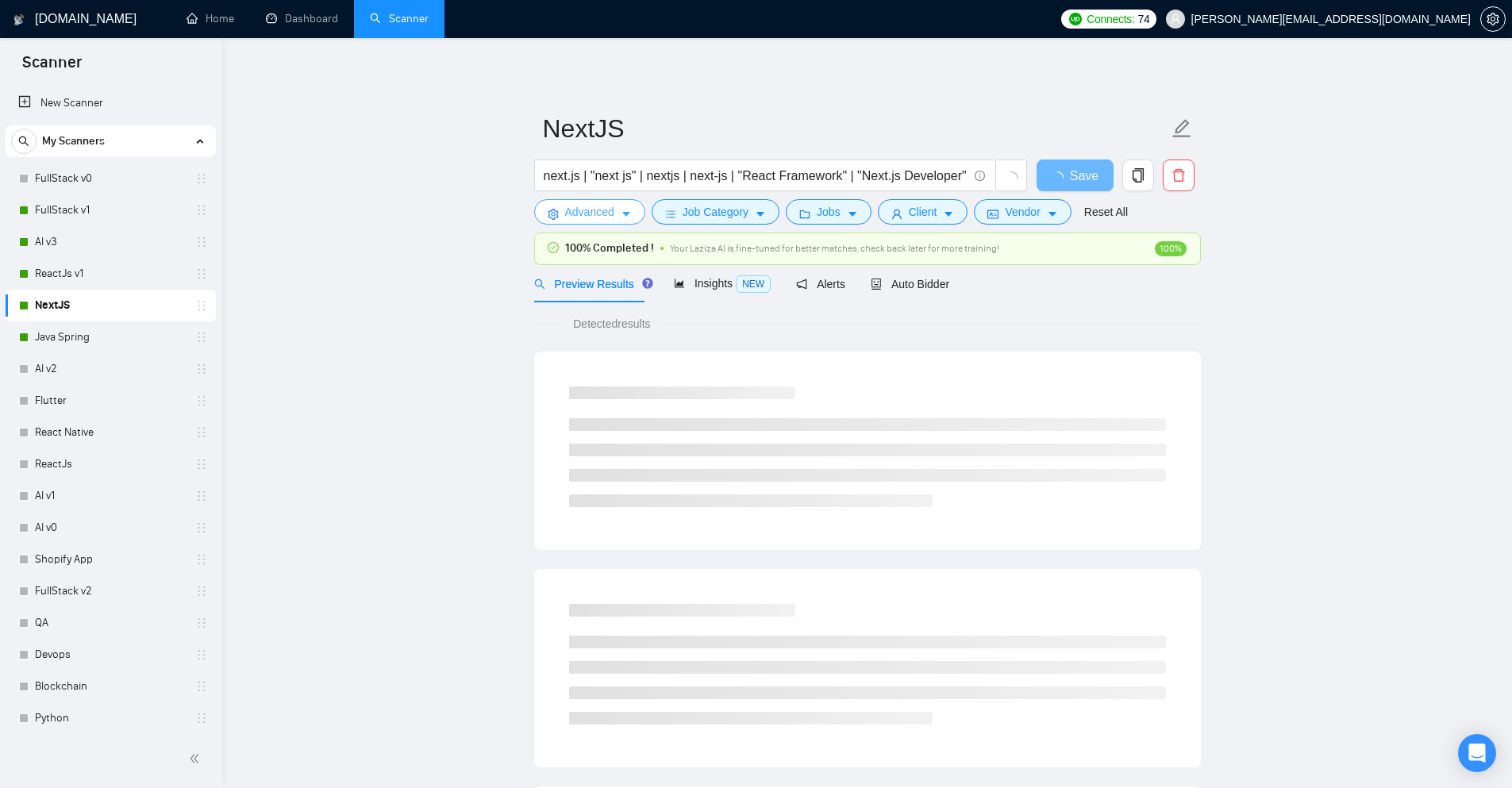
click at [624, 210] on icon "caret-down" at bounding box center [626, 214] width 11 height 11
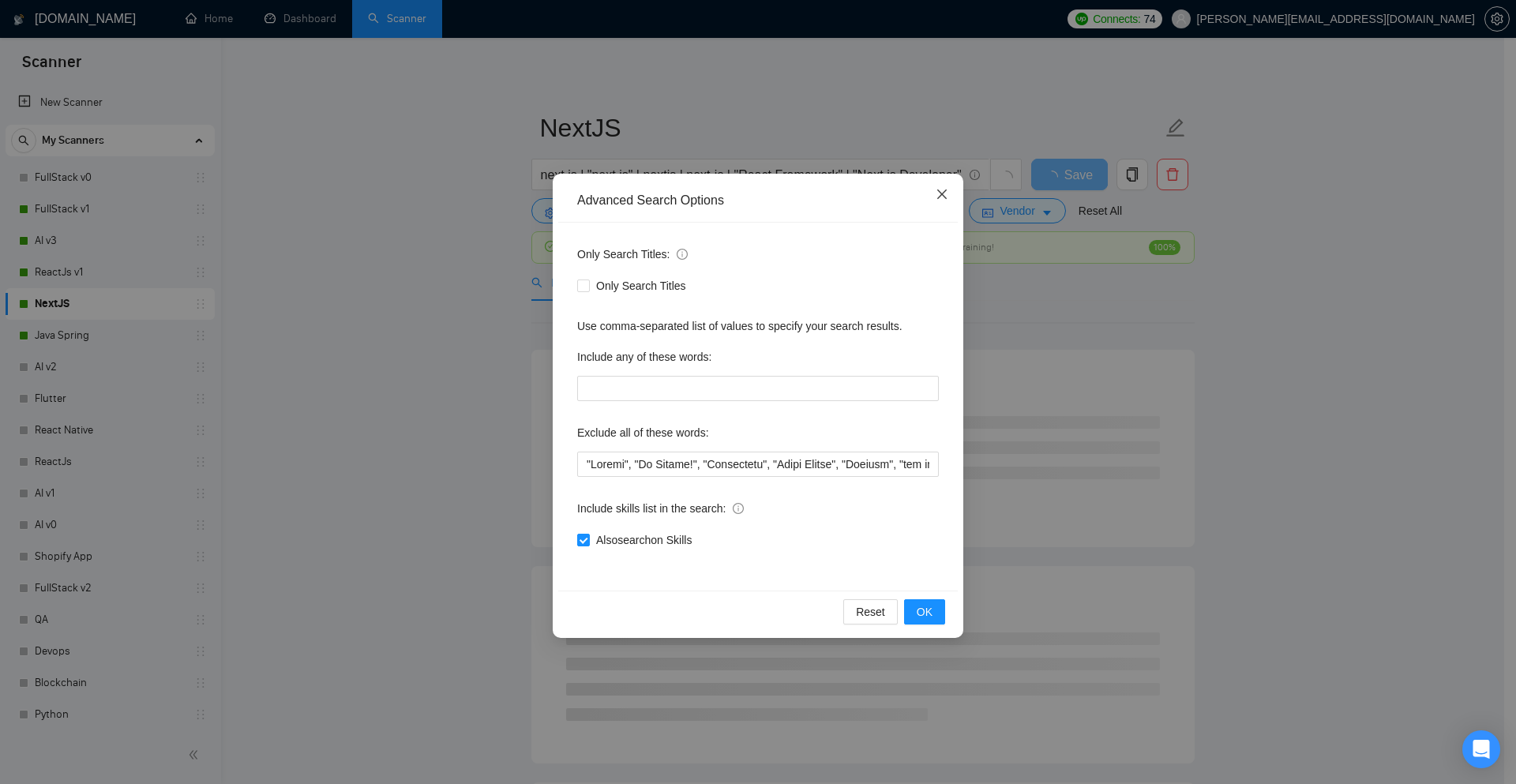
click at [943, 193] on icon "close" at bounding box center [942, 194] width 13 height 13
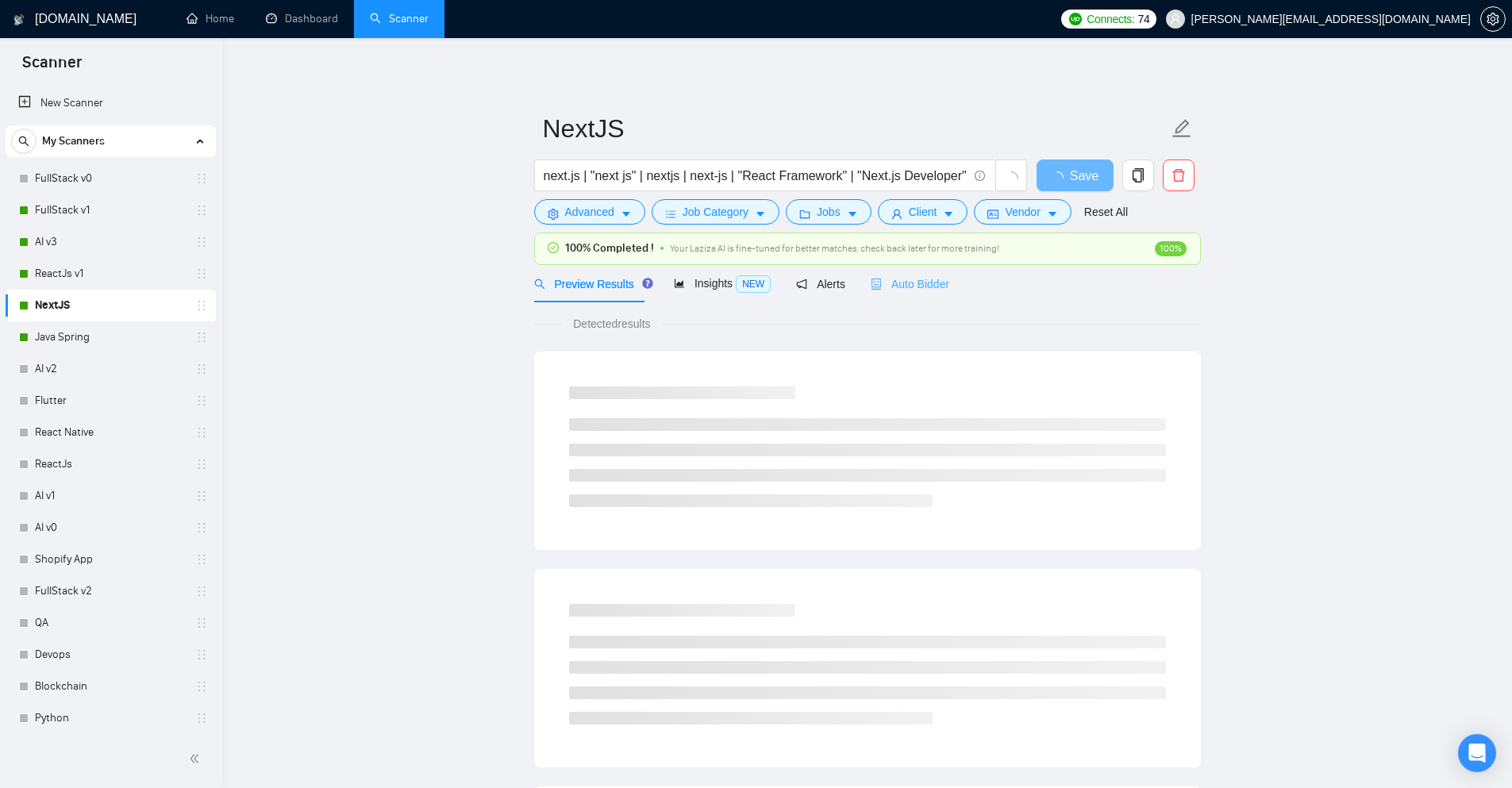
click at [905, 296] on div "Auto Bidder" at bounding box center [910, 284] width 78 height 38
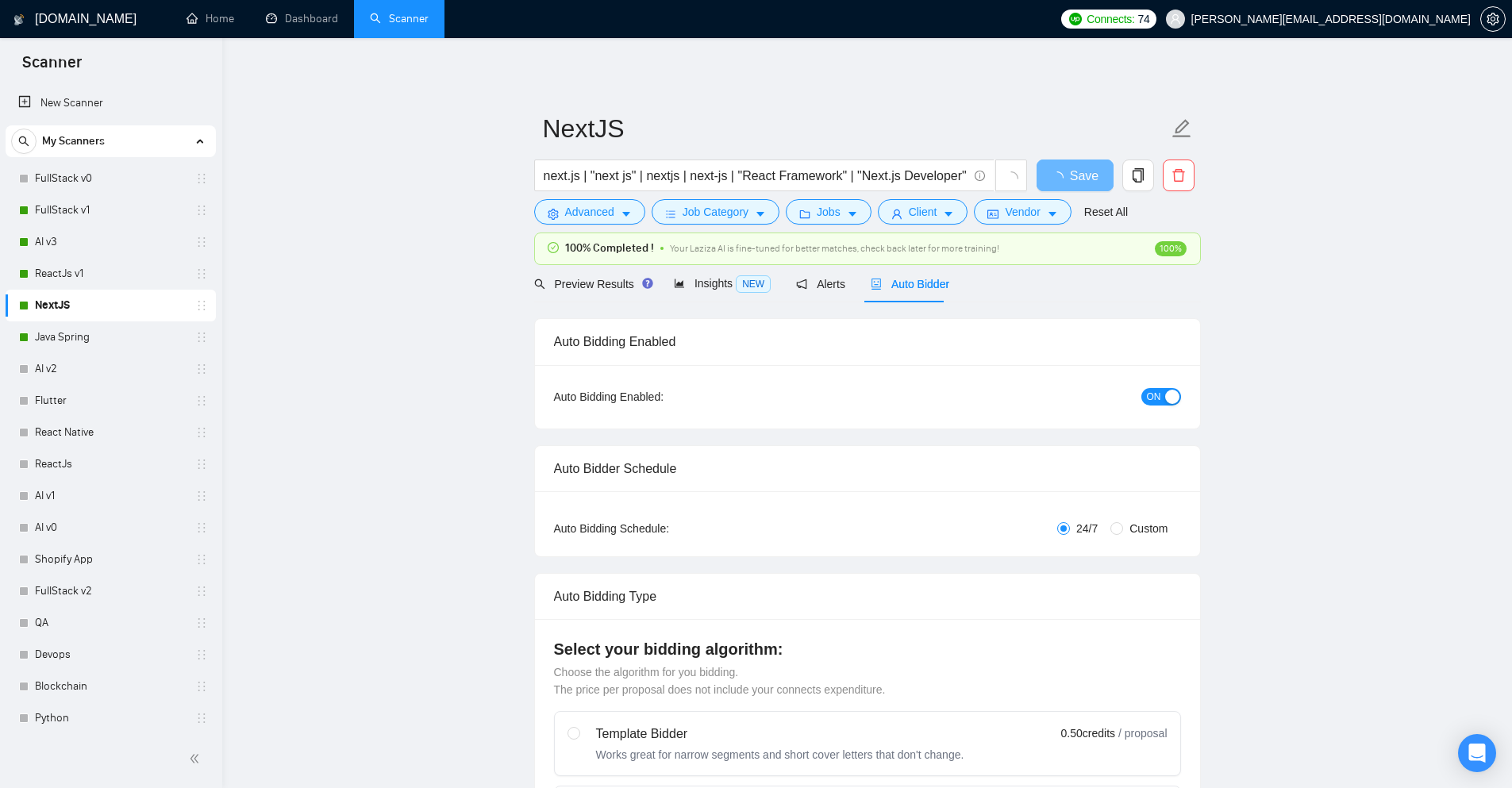
checkbox input "true"
